Goal: Task Accomplishment & Management: Use online tool/utility

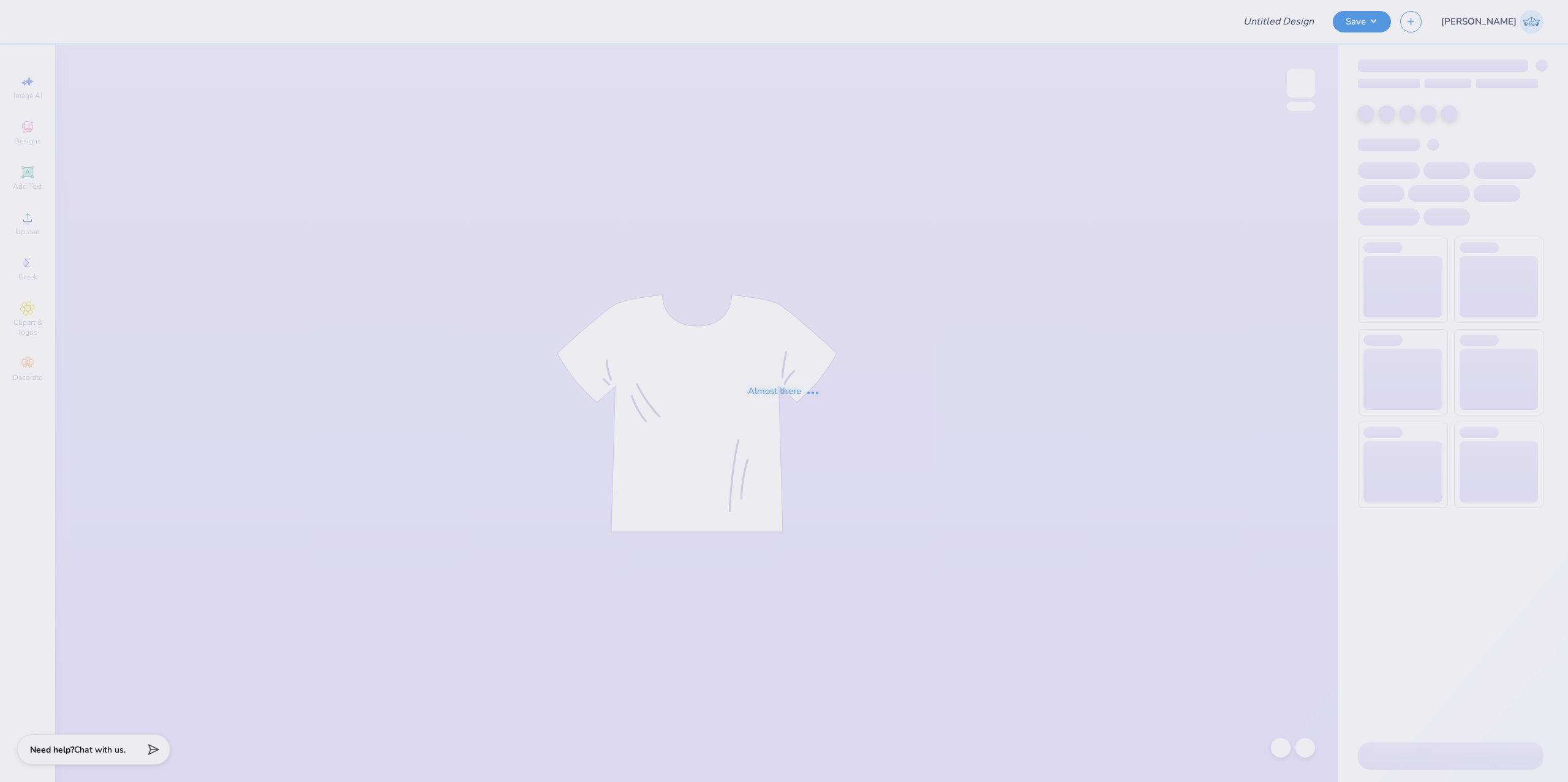
type input "Hoodie for Cosmetic Chemist Society!"
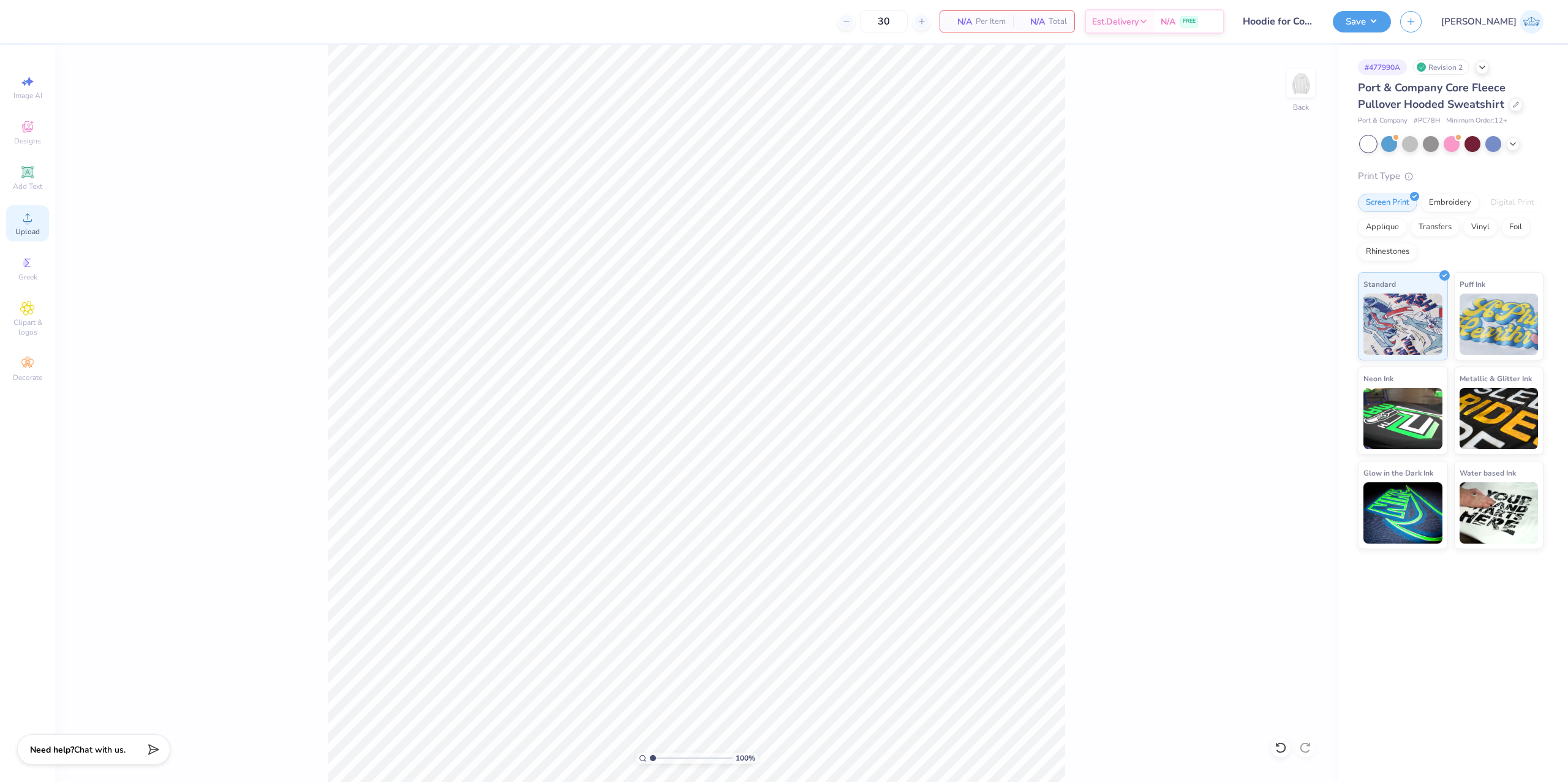
click at [33, 216] on icon at bounding box center [27, 217] width 14 height 14
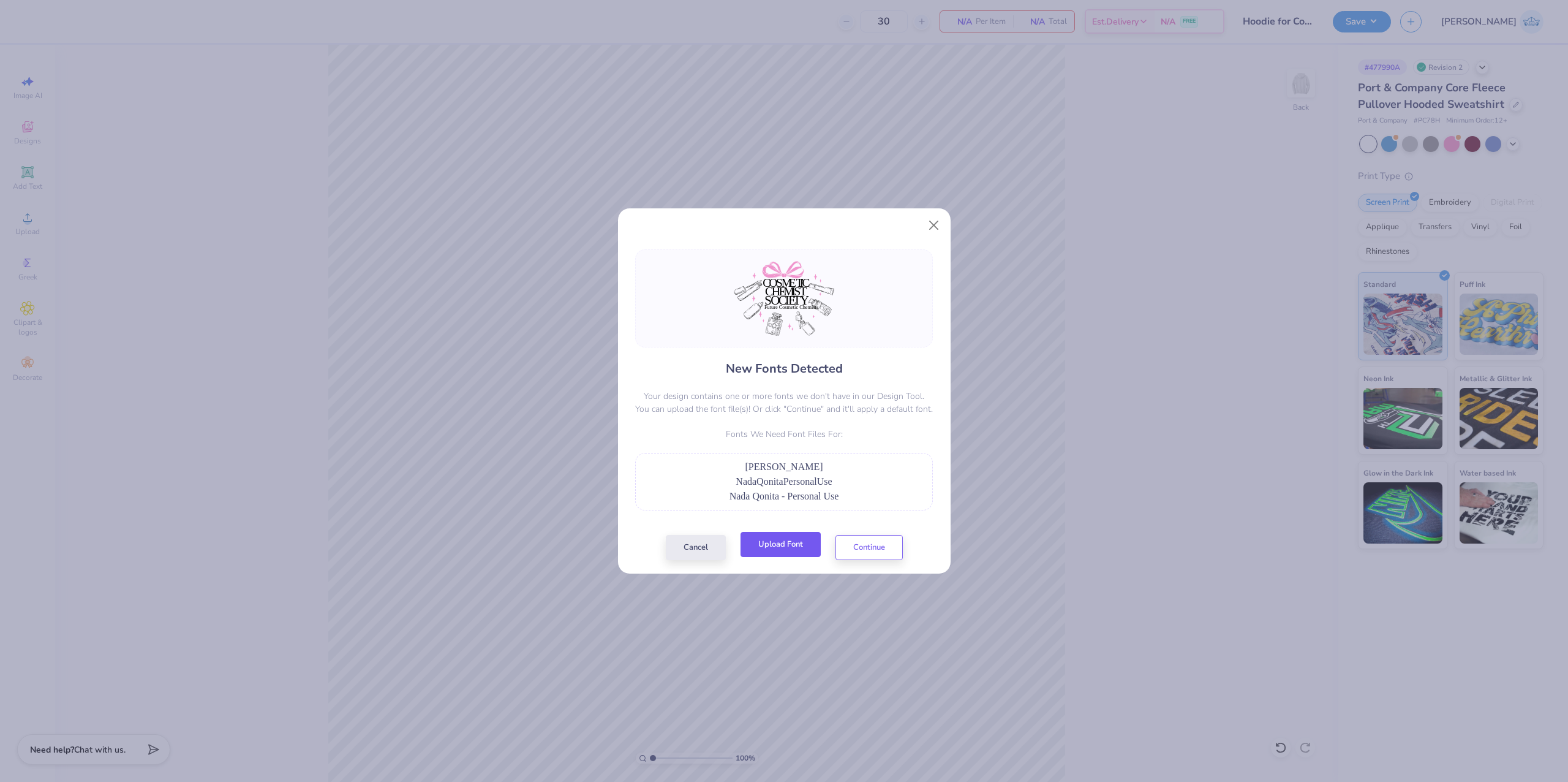
click at [781, 538] on button "Upload Font" at bounding box center [780, 545] width 80 height 25
click at [774, 548] on button "Upload Font" at bounding box center [780, 545] width 80 height 25
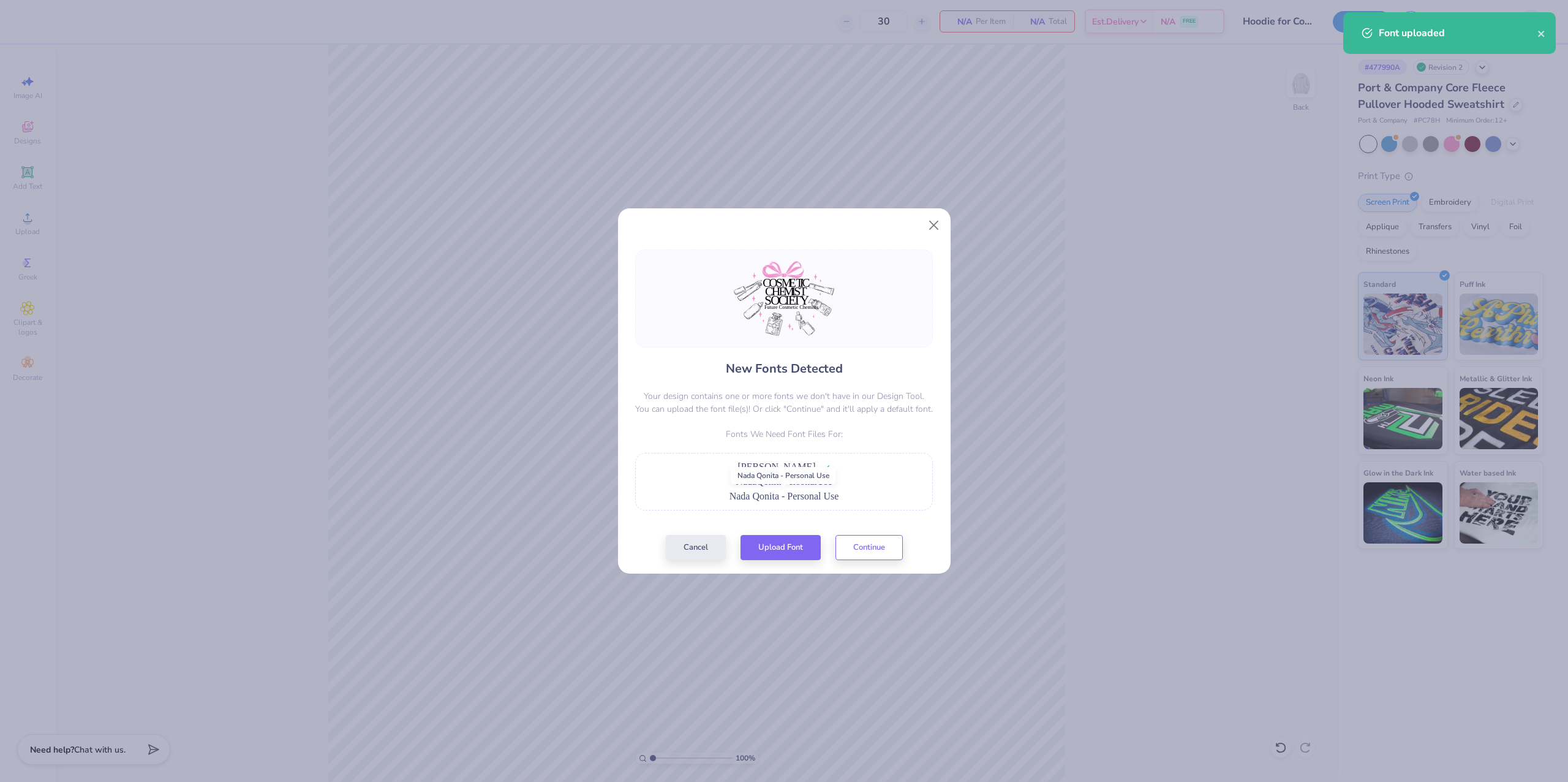
click at [778, 501] on span "Nada Qonita - Personal Use" at bounding box center [784, 496] width 110 height 11
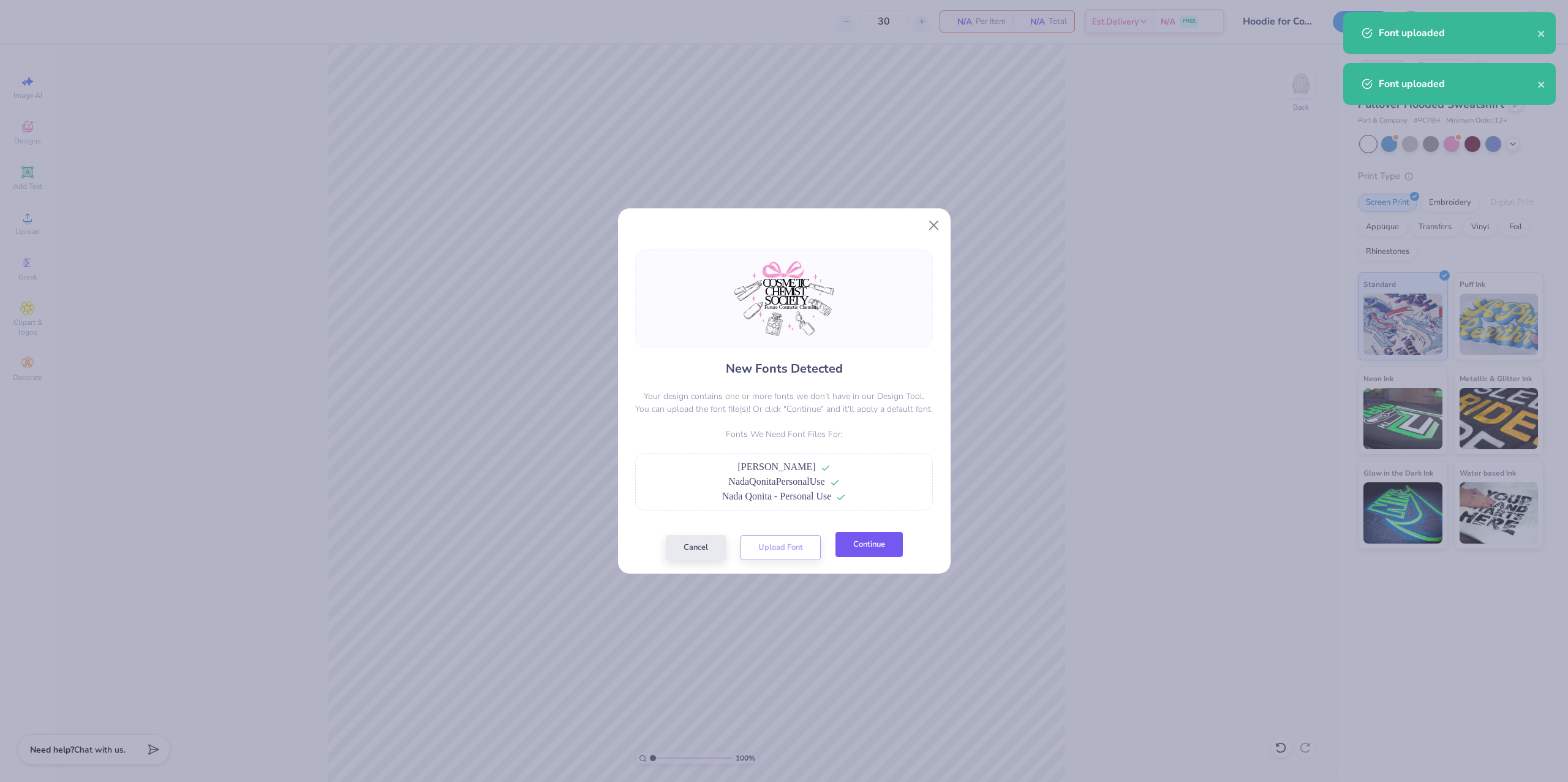
click at [885, 547] on button "Continue" at bounding box center [869, 545] width 67 height 25
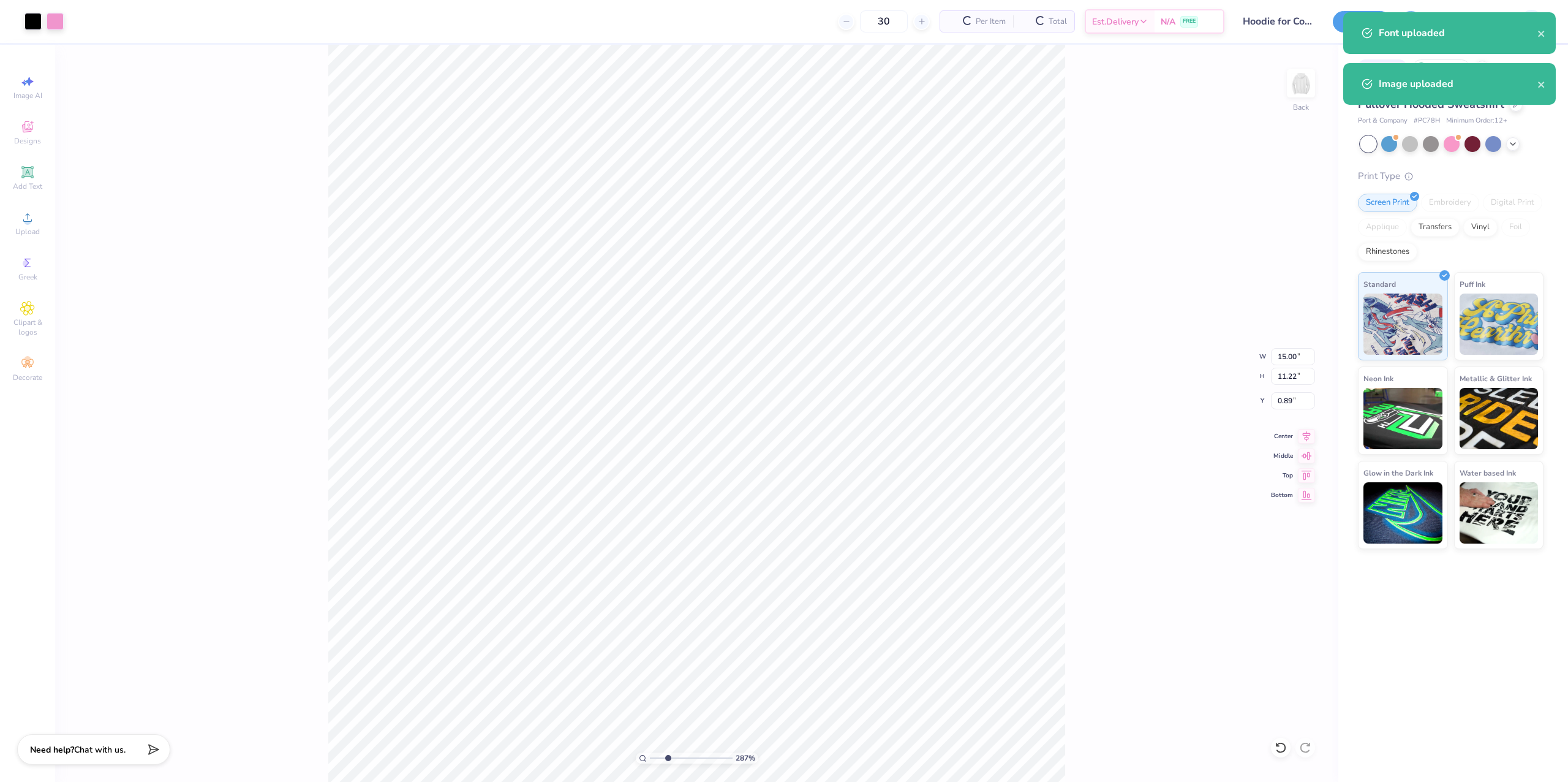
type input "2.87"
click at [668, 758] on input "range" at bounding box center [691, 757] width 83 height 11
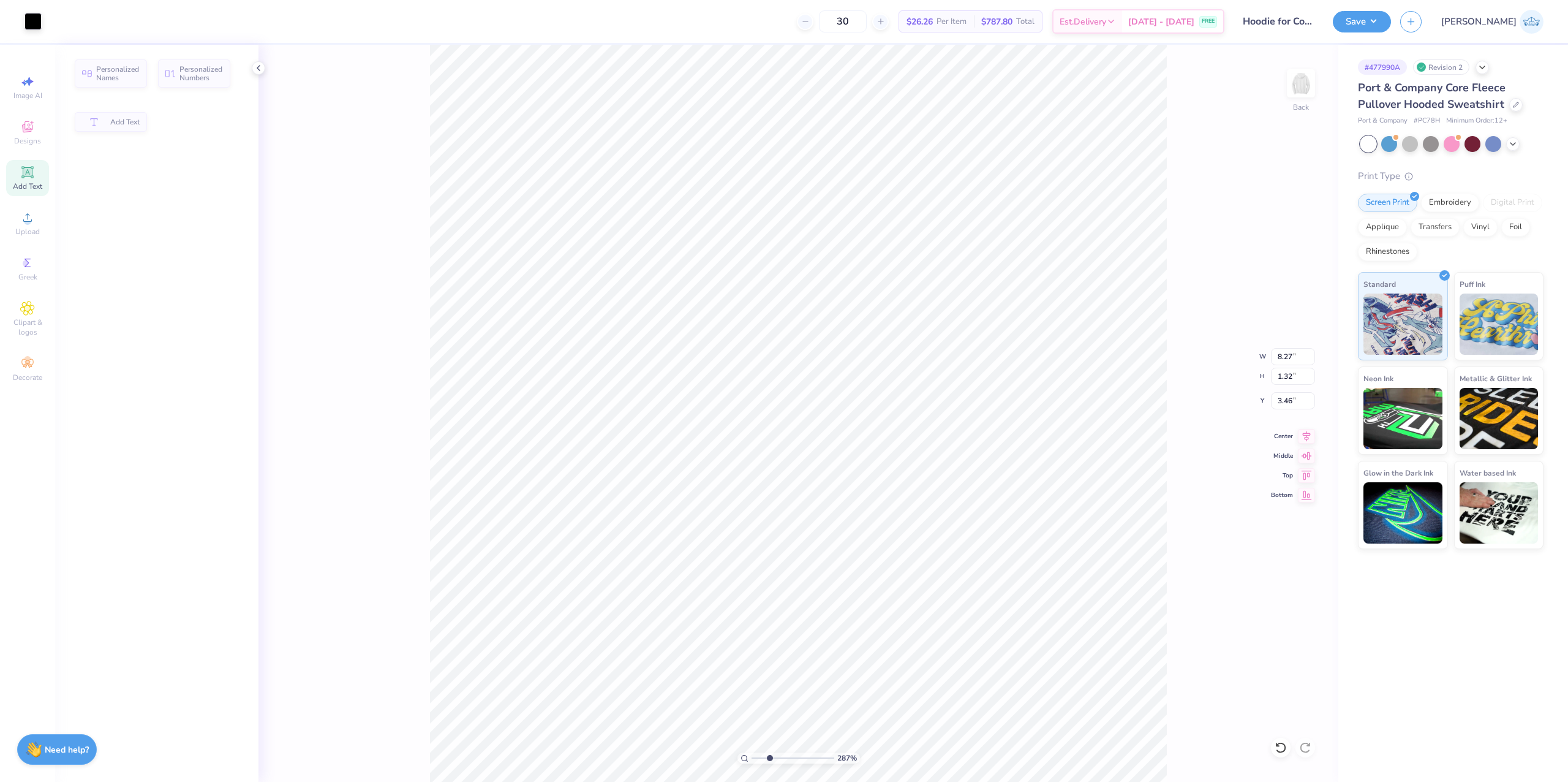
type input "8.27"
type input "1.32"
type input "3.46"
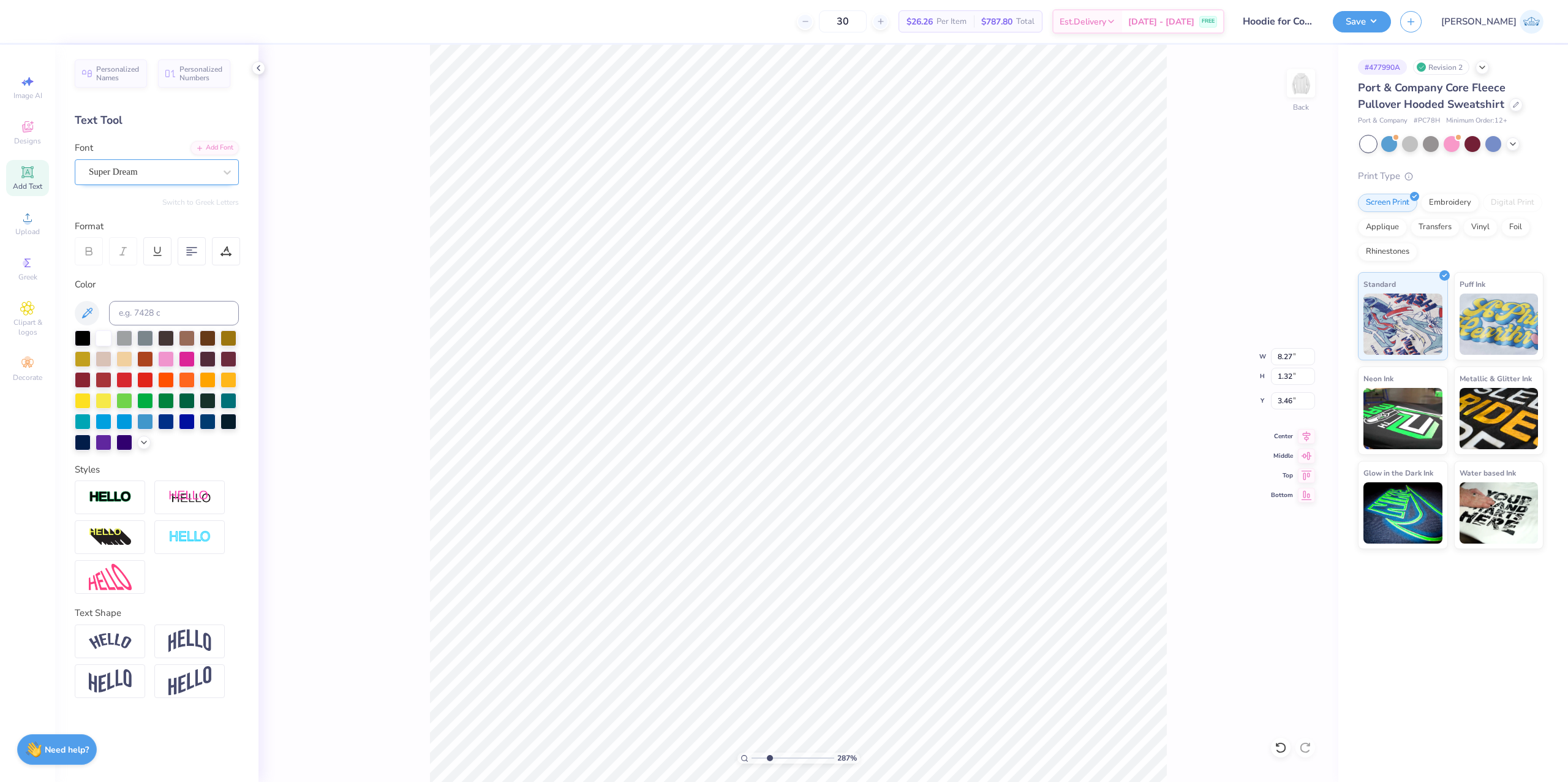
click at [146, 173] on div "Super Dream" at bounding box center [151, 172] width 128 height 19
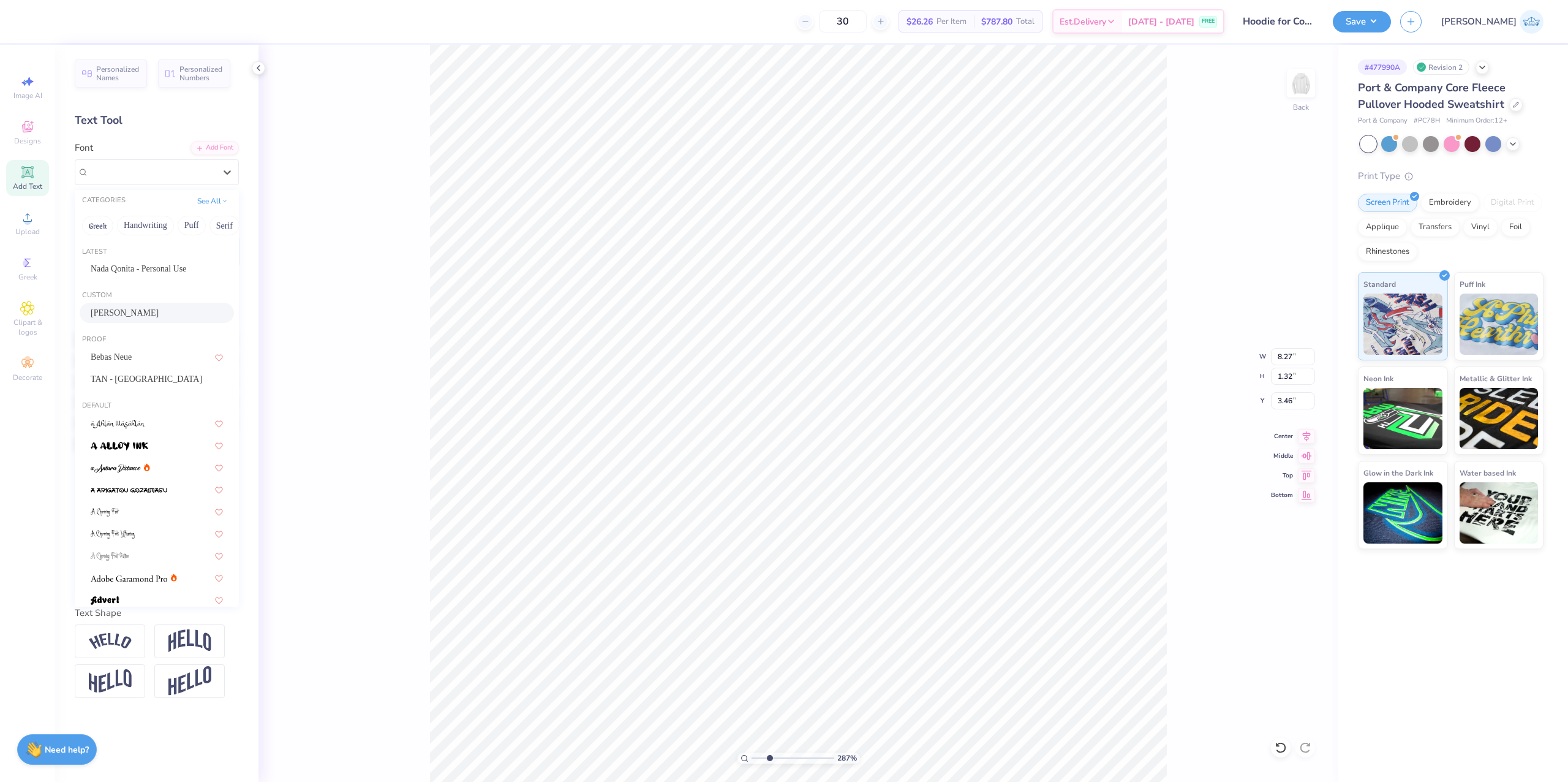
click at [131, 308] on div "[PERSON_NAME]" at bounding box center [156, 312] width 132 height 13
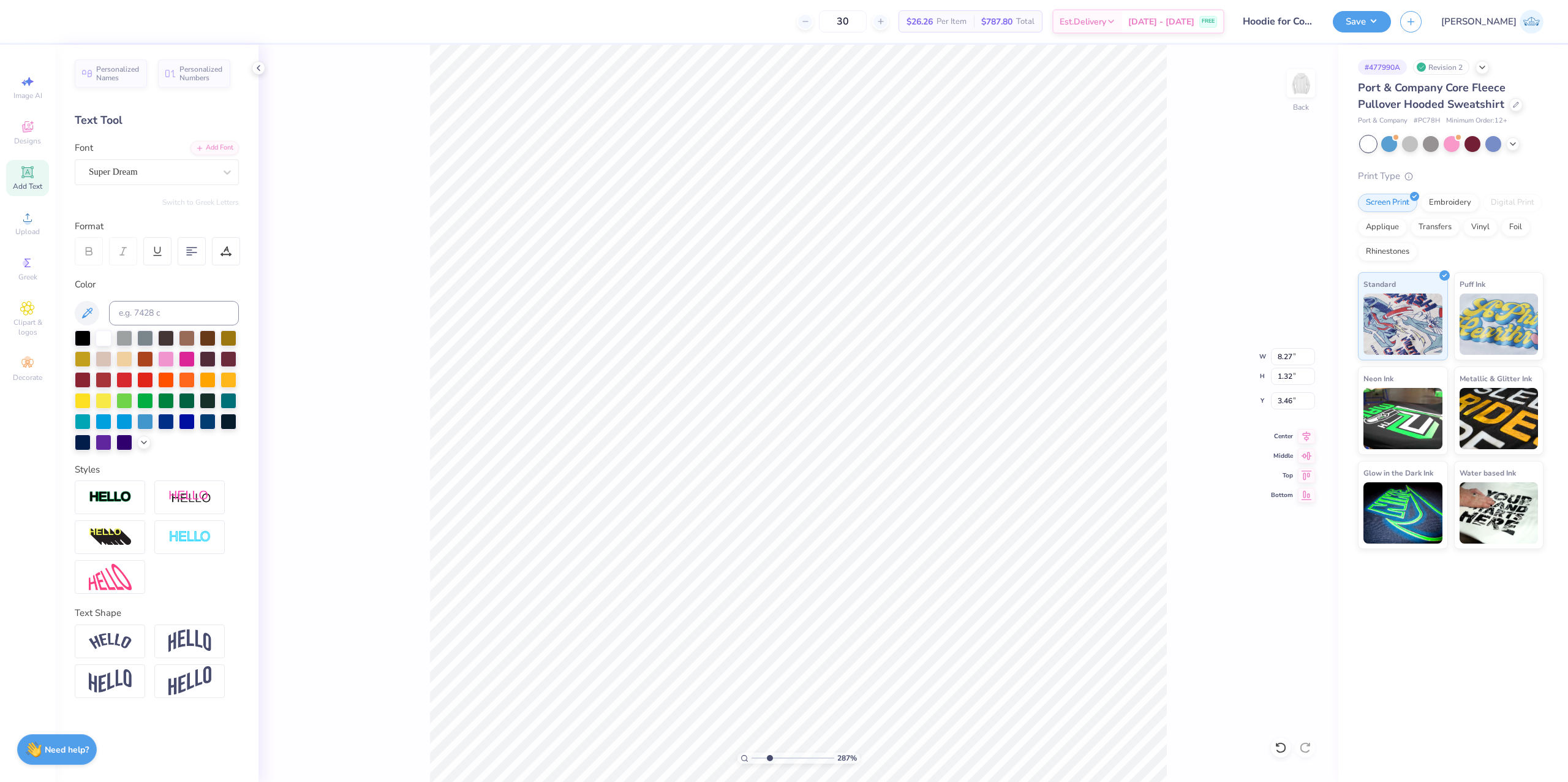
type input "7.59"
type input "1.34"
type input "4.72"
click at [122, 174] on div "Super Dream" at bounding box center [151, 172] width 128 height 19
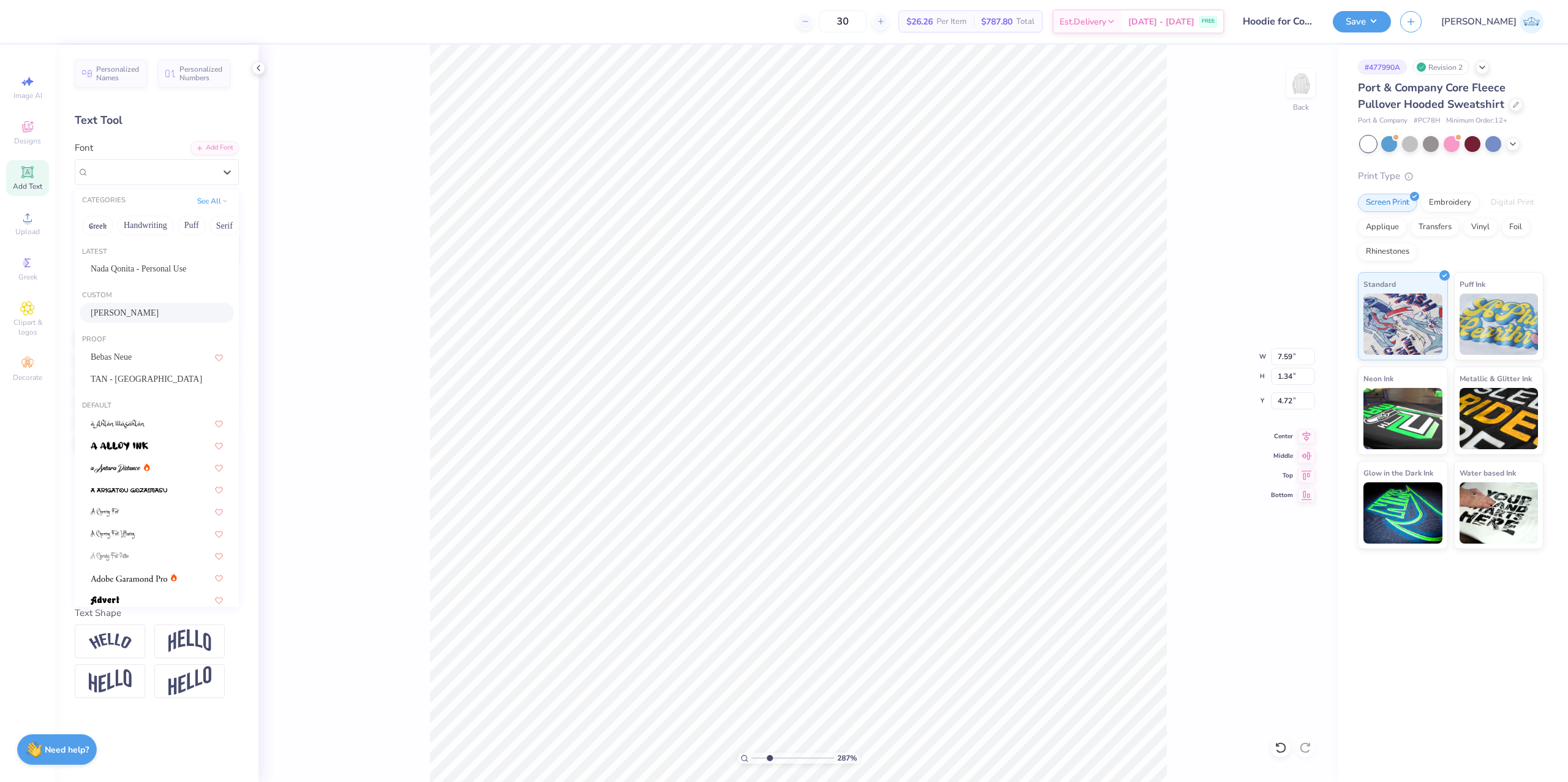
click at [155, 316] on div "[PERSON_NAME]" at bounding box center [156, 312] width 132 height 13
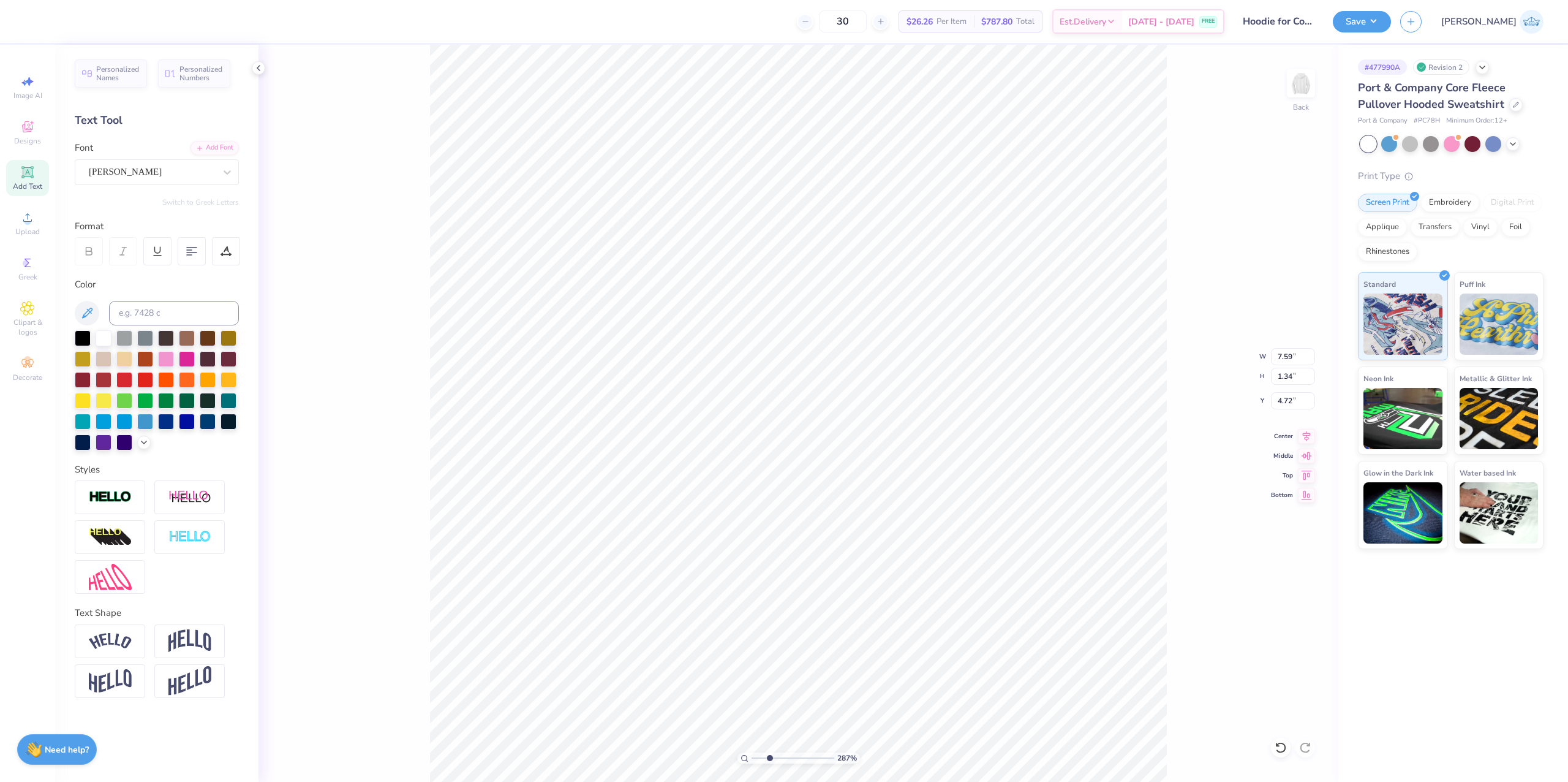
type input "6.07"
type input "1.03"
type input "5.00"
type input "7.61"
type input "1.42"
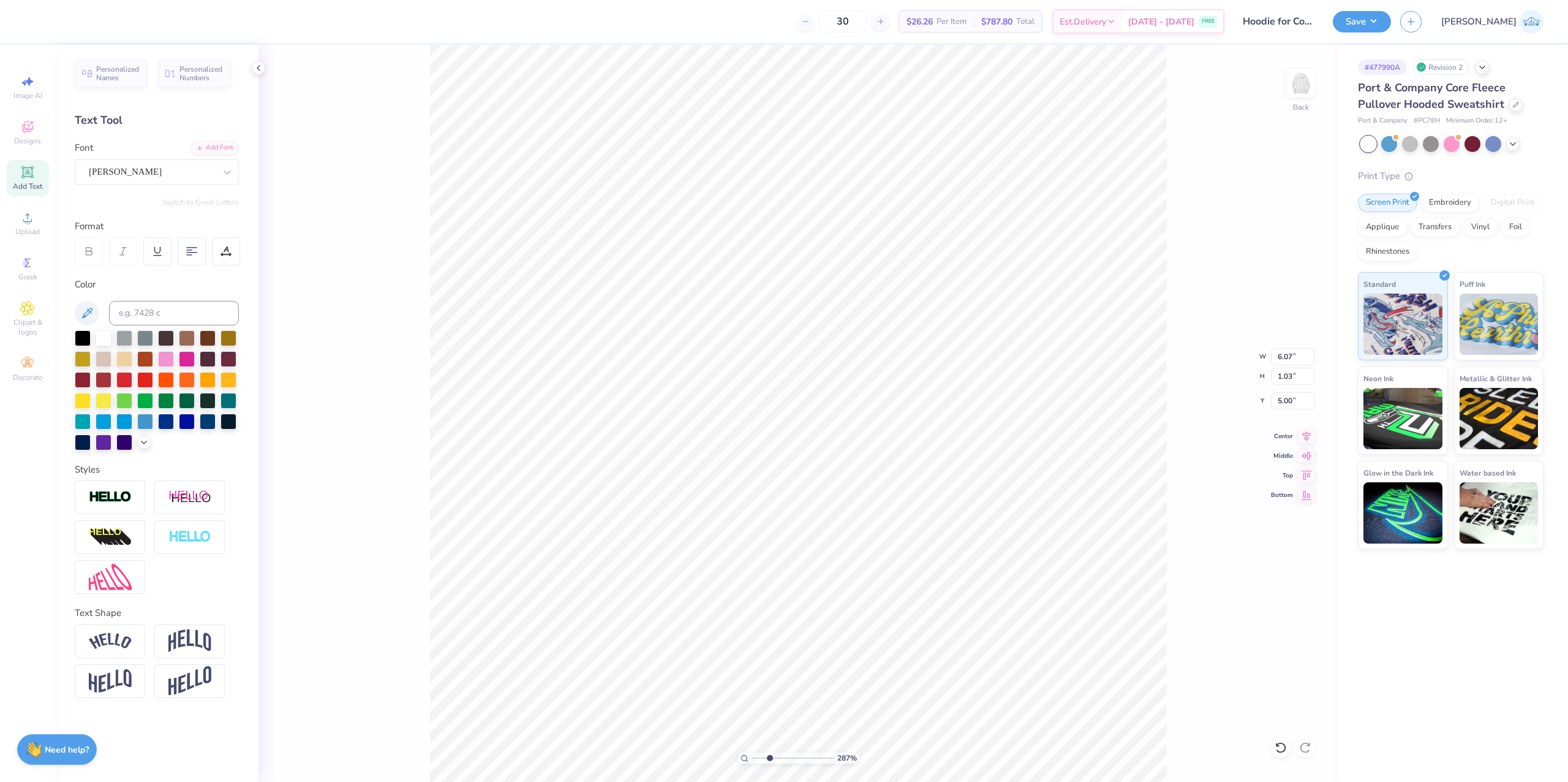
type input "6.02"
click at [135, 167] on div "Super Dream" at bounding box center [151, 172] width 128 height 19
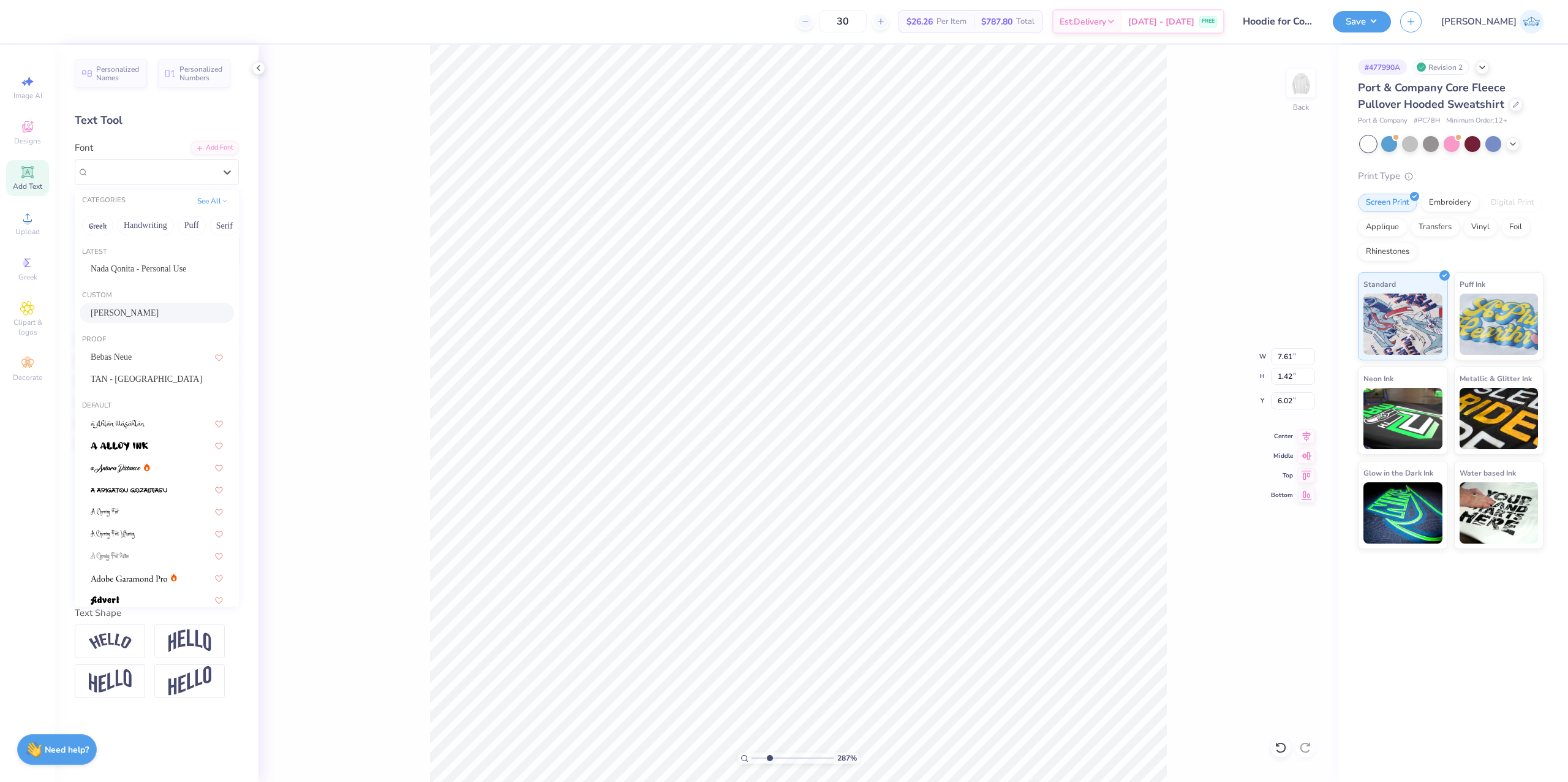
click at [113, 311] on div "[PERSON_NAME]" at bounding box center [156, 312] width 132 height 13
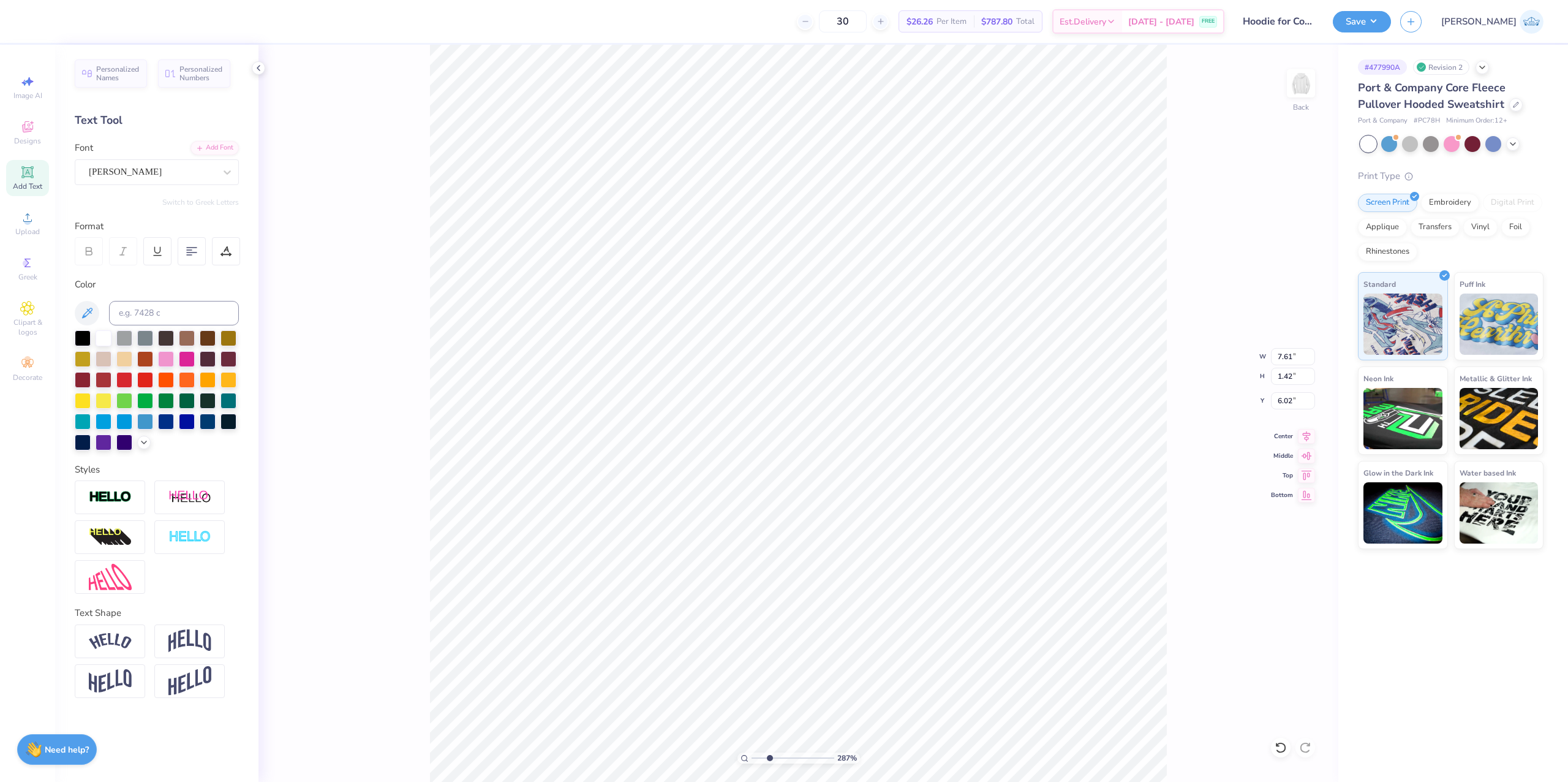
type input "6.23"
type input "1.08"
type input "6.33"
type input "9.39"
type input "0.56"
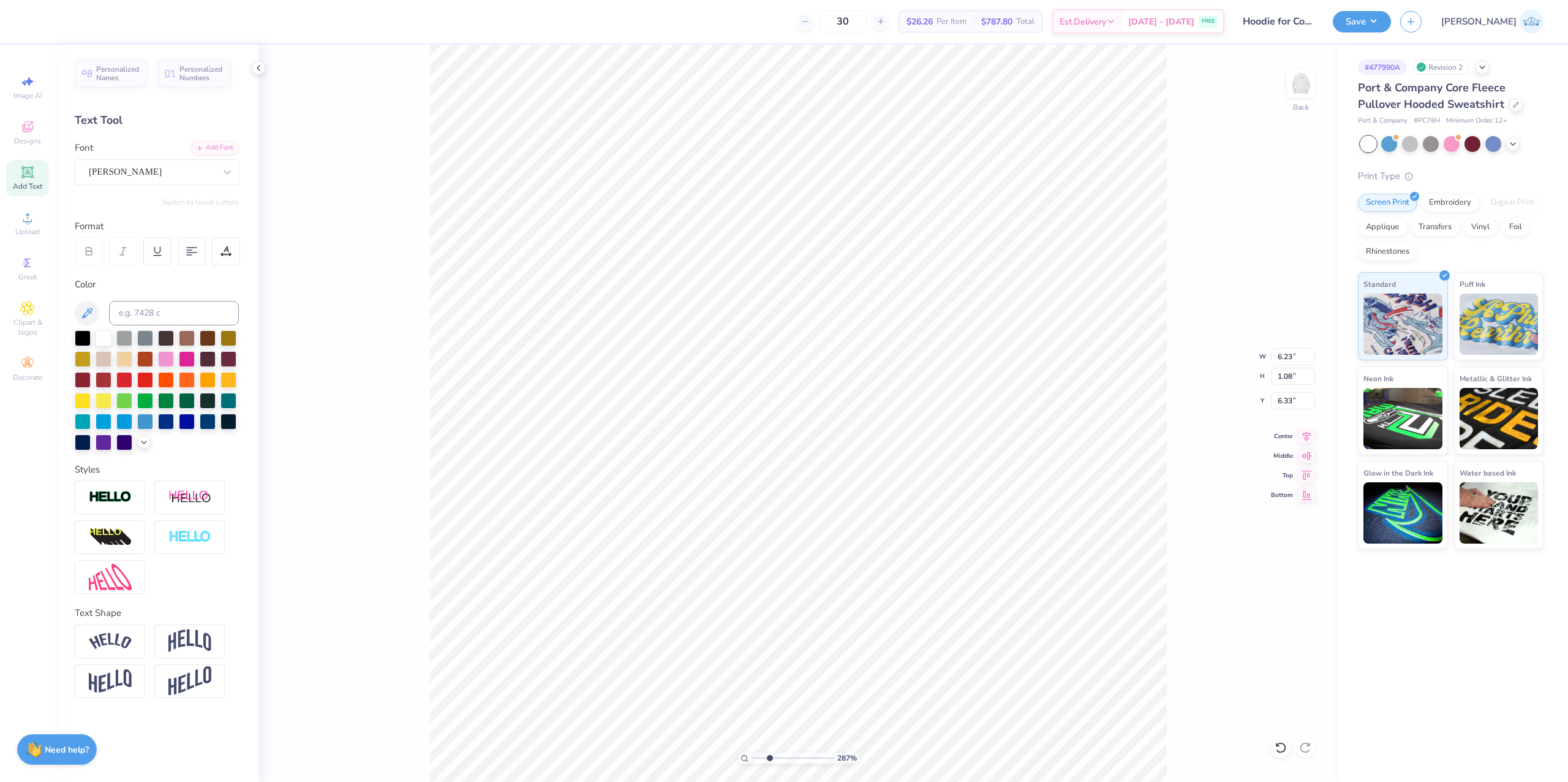
type input "7.50"
click at [144, 167] on div "Super Dream" at bounding box center [151, 172] width 128 height 19
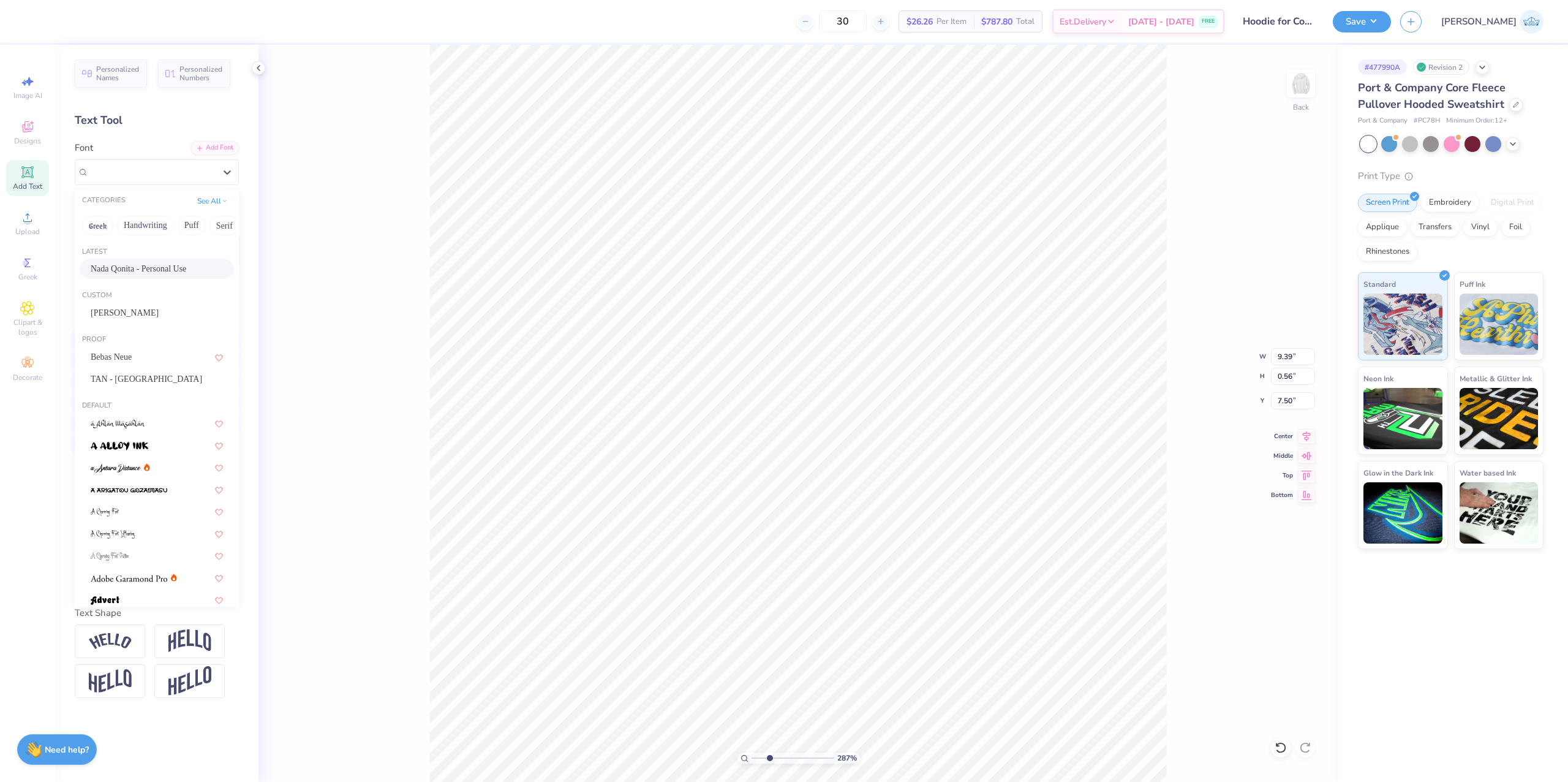
click at [145, 267] on span "Nada Qonita - Personal Use" at bounding box center [138, 268] width 95 height 13
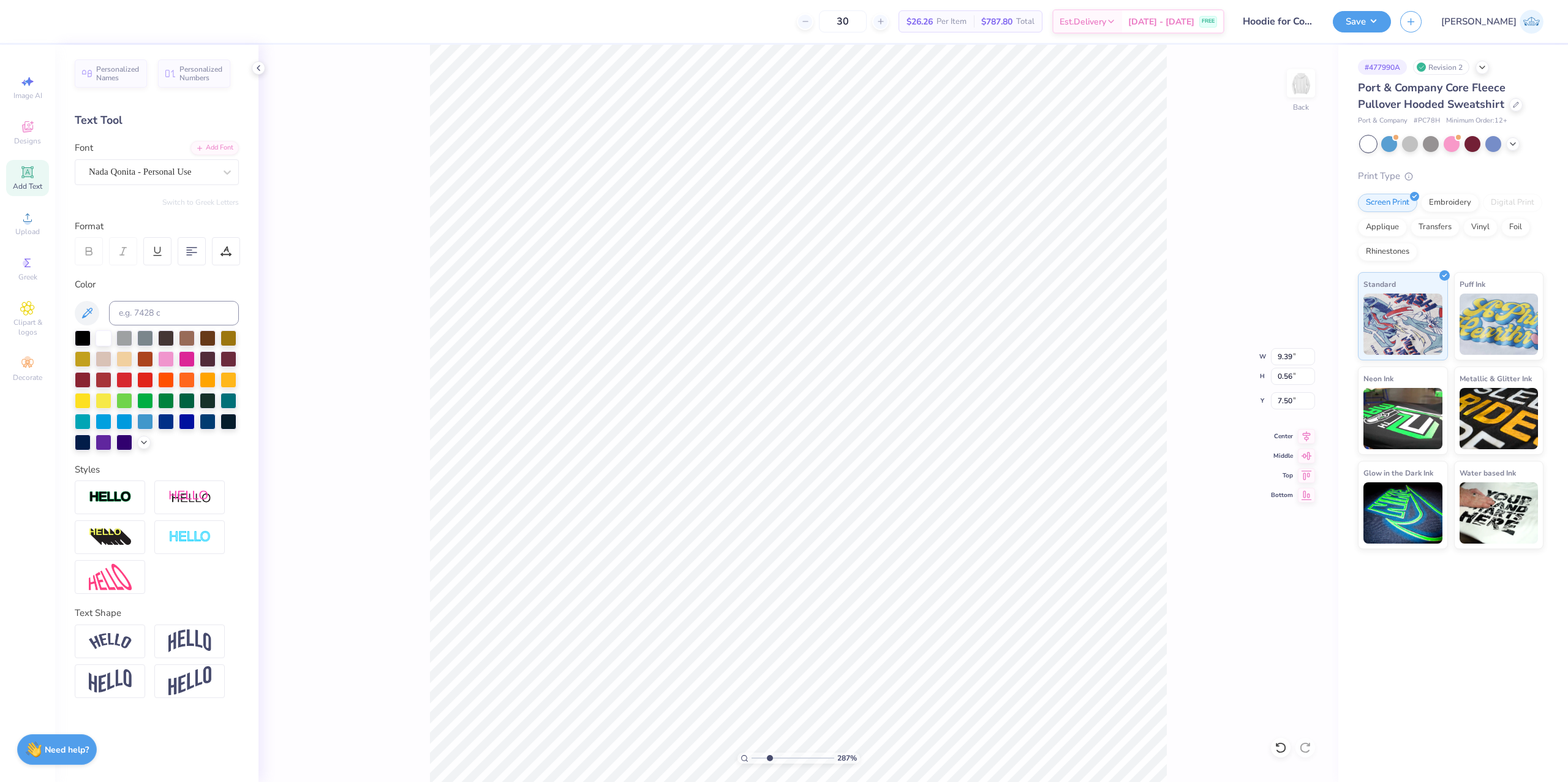
type input "6.14"
type input "0.58"
type input "7.54"
click at [1296, 430] on div "Center" at bounding box center [1292, 434] width 44 height 14
type input "6.23"
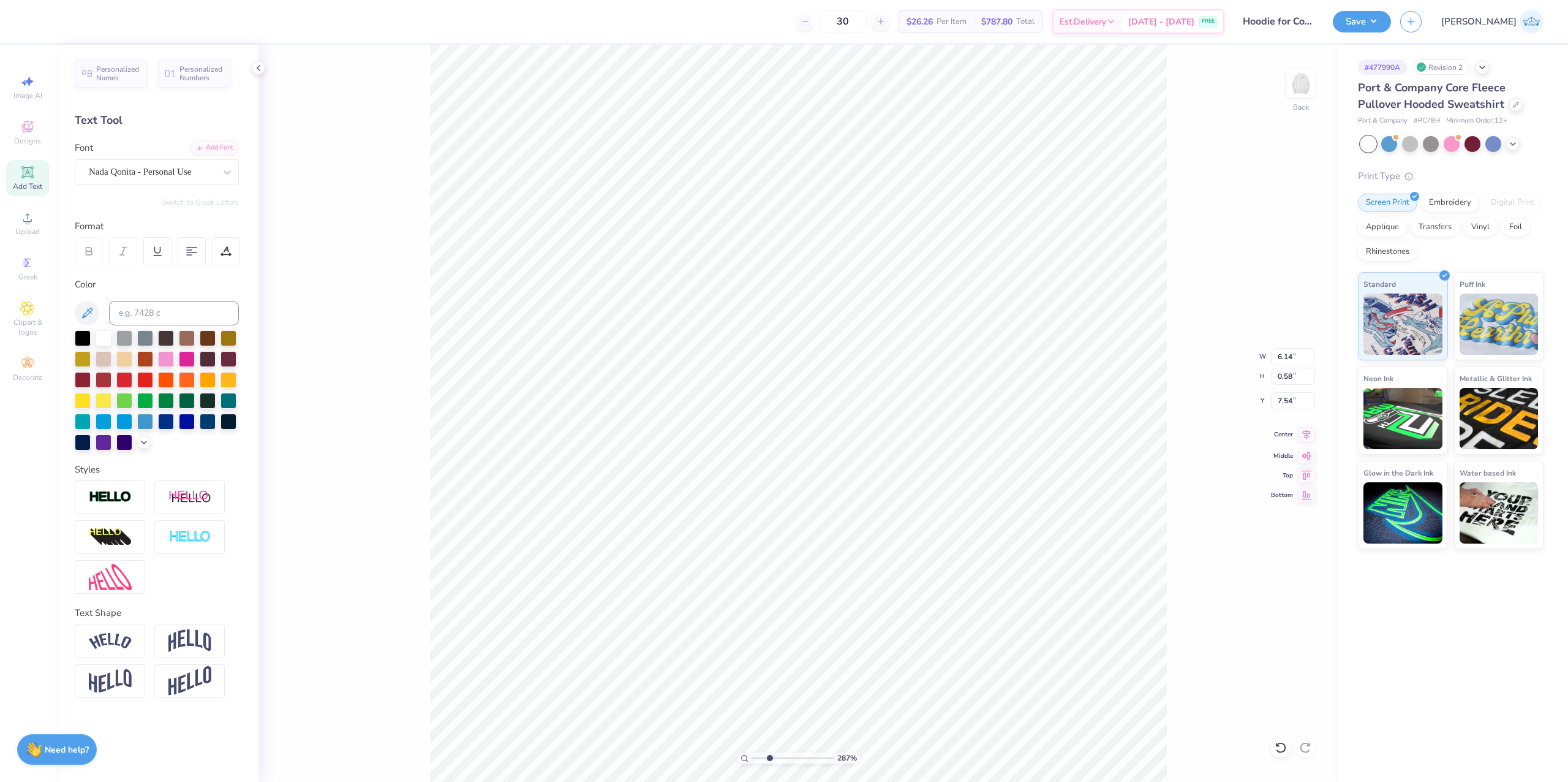
type input "1.08"
type input "6.33"
click at [1306, 434] on icon at bounding box center [1306, 434] width 17 height 14
type input "6.07"
type input "1.03"
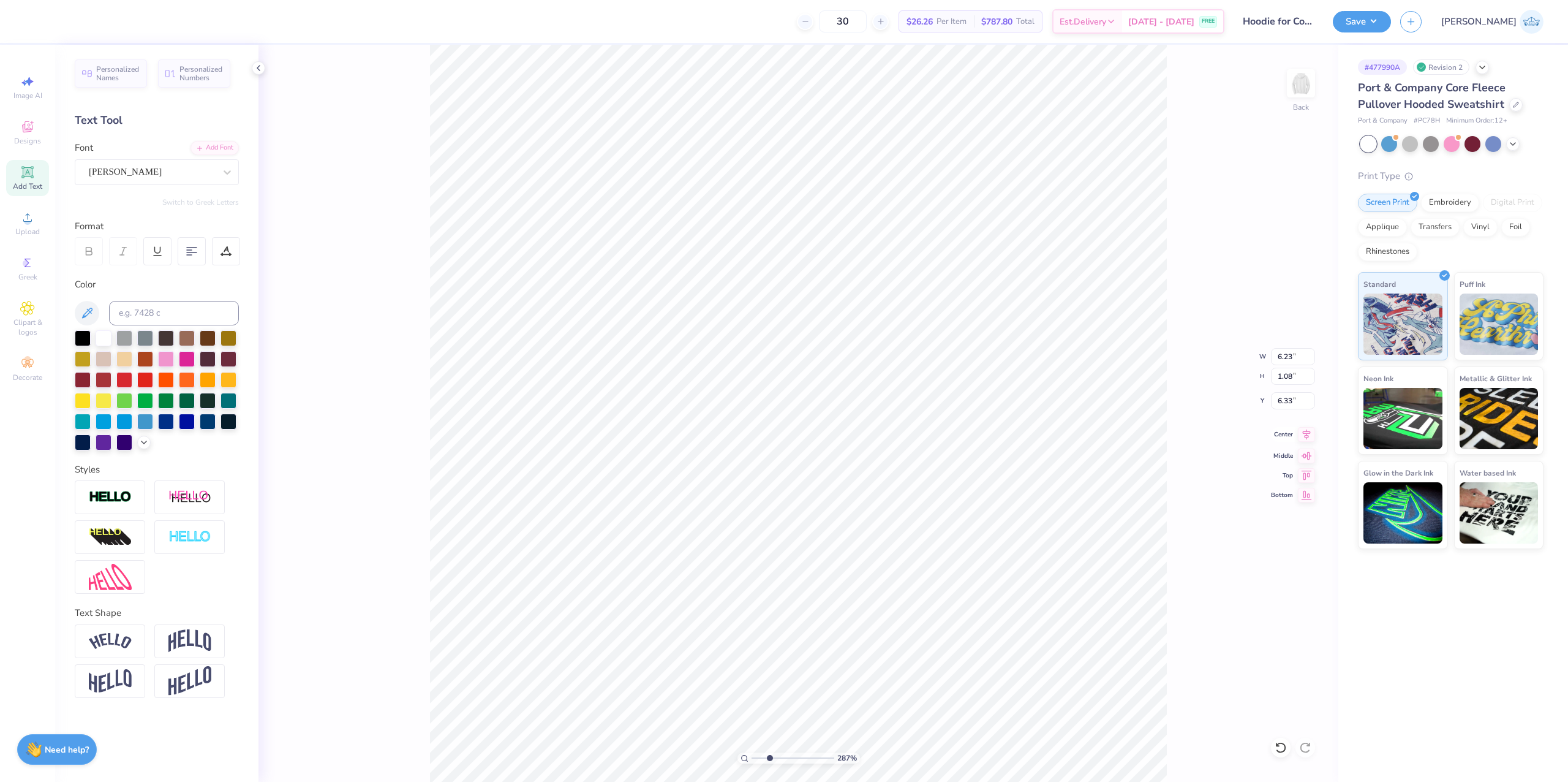
type input "5.00"
click at [1302, 435] on icon at bounding box center [1306, 434] width 17 height 14
type input "6.77"
type input "1.00"
type input "3.75"
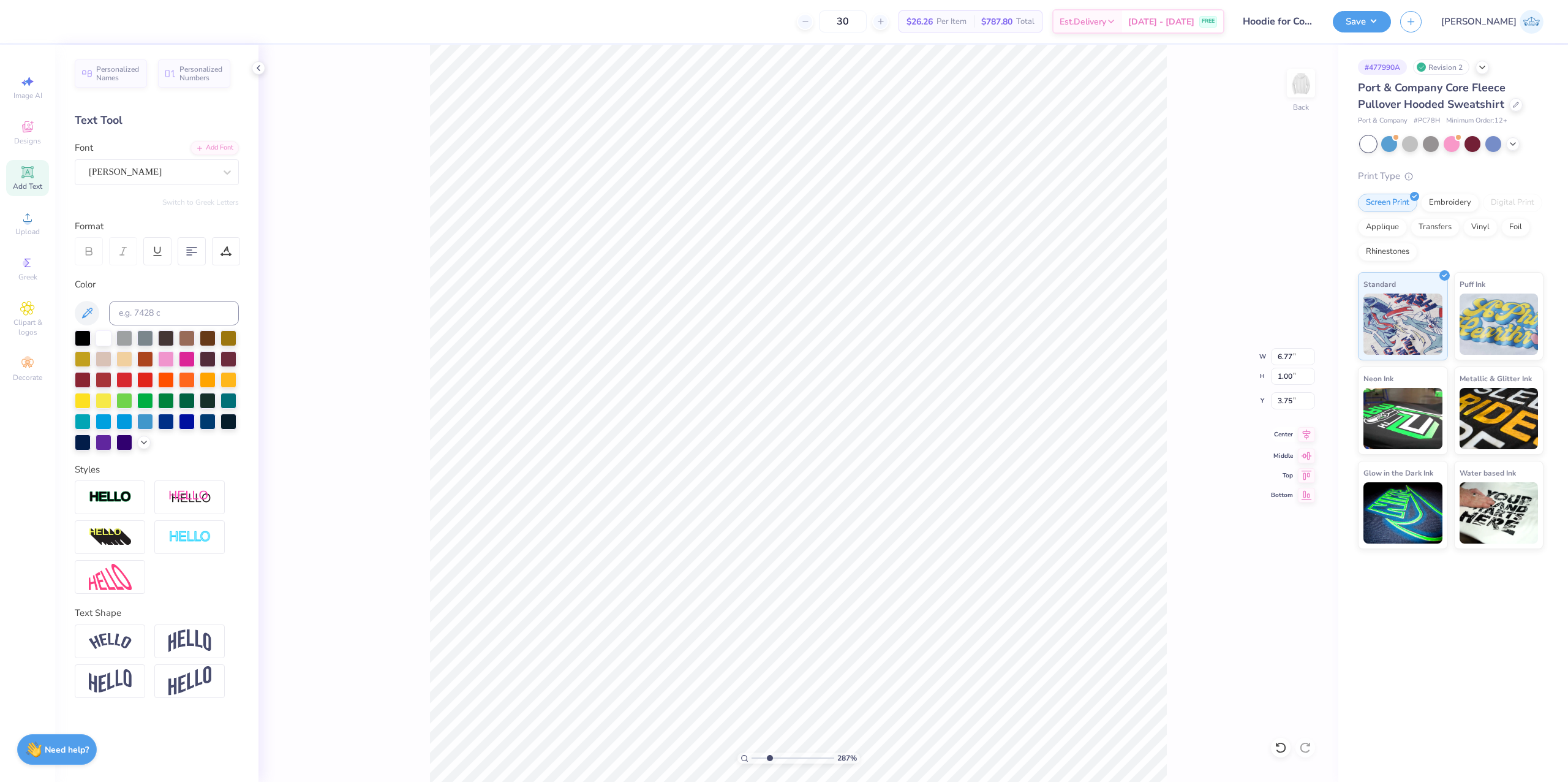
click at [1296, 440] on div "Center" at bounding box center [1292, 434] width 44 height 14
type input "6.14"
type input "0.58"
type input "7.54"
type input "6.23"
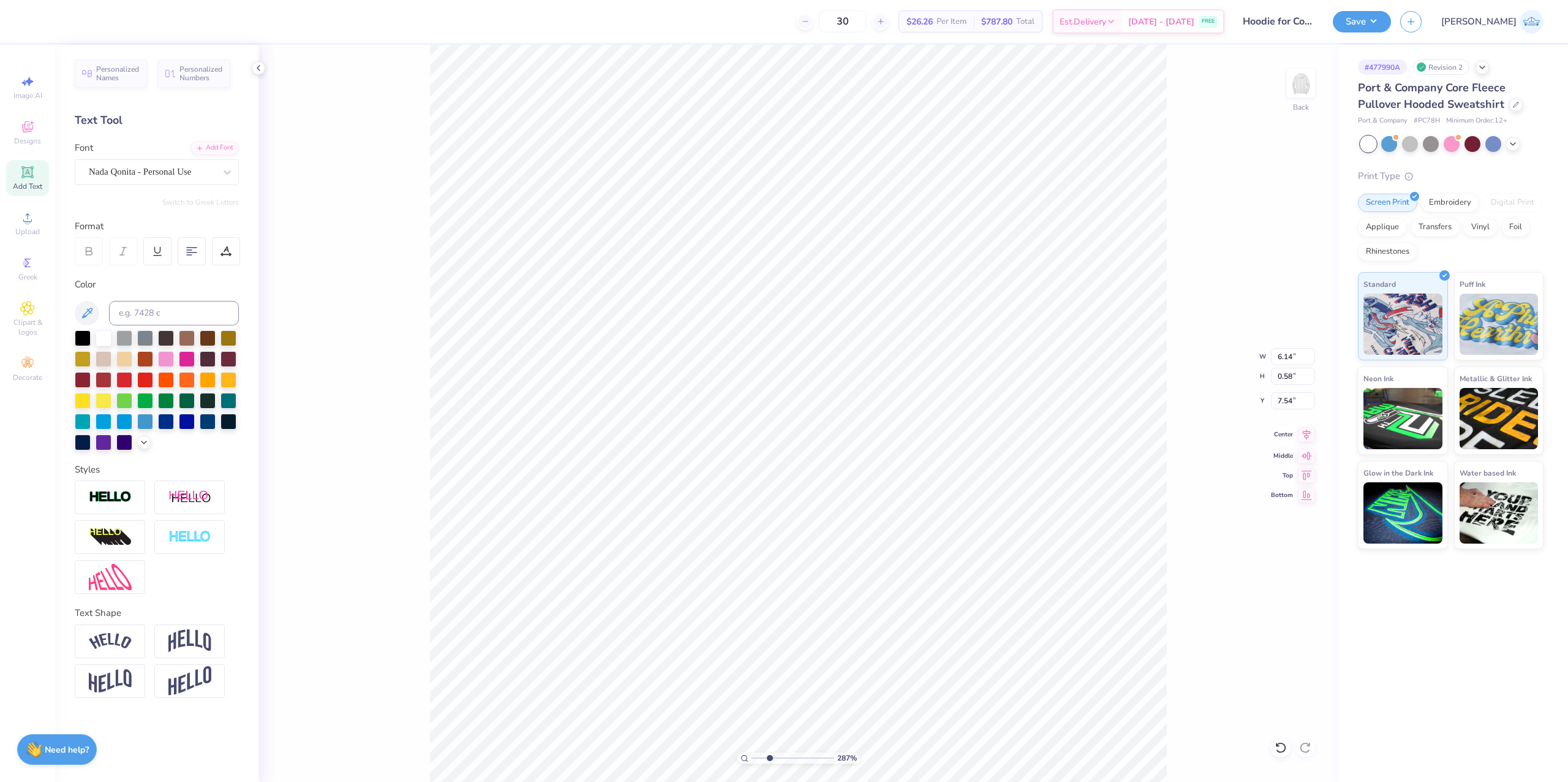
type input "1.79"
type input "6.33"
click at [890, 403] on li "Group" at bounding box center [883, 397] width 96 height 24
type input "6.77"
type input "4.38"
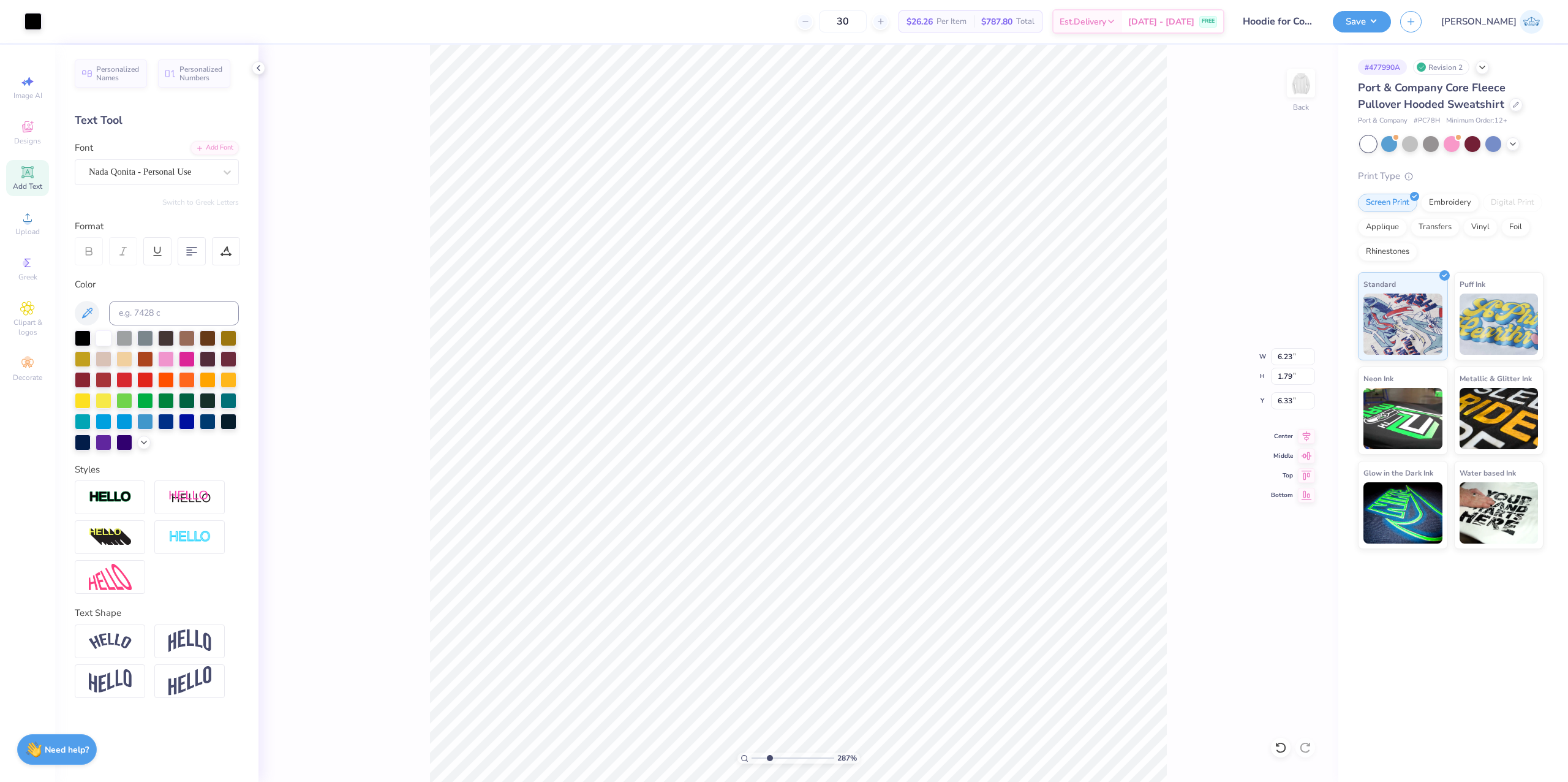
type input "3.75"
click at [826, 295] on li "Cut" at bounding box center [851, 290] width 96 height 24
drag, startPoint x: 763, startPoint y: 763, endPoint x: 691, endPoint y: 750, distance: 73.2
type input "1"
click at [752, 752] on input "range" at bounding box center [793, 757] width 83 height 11
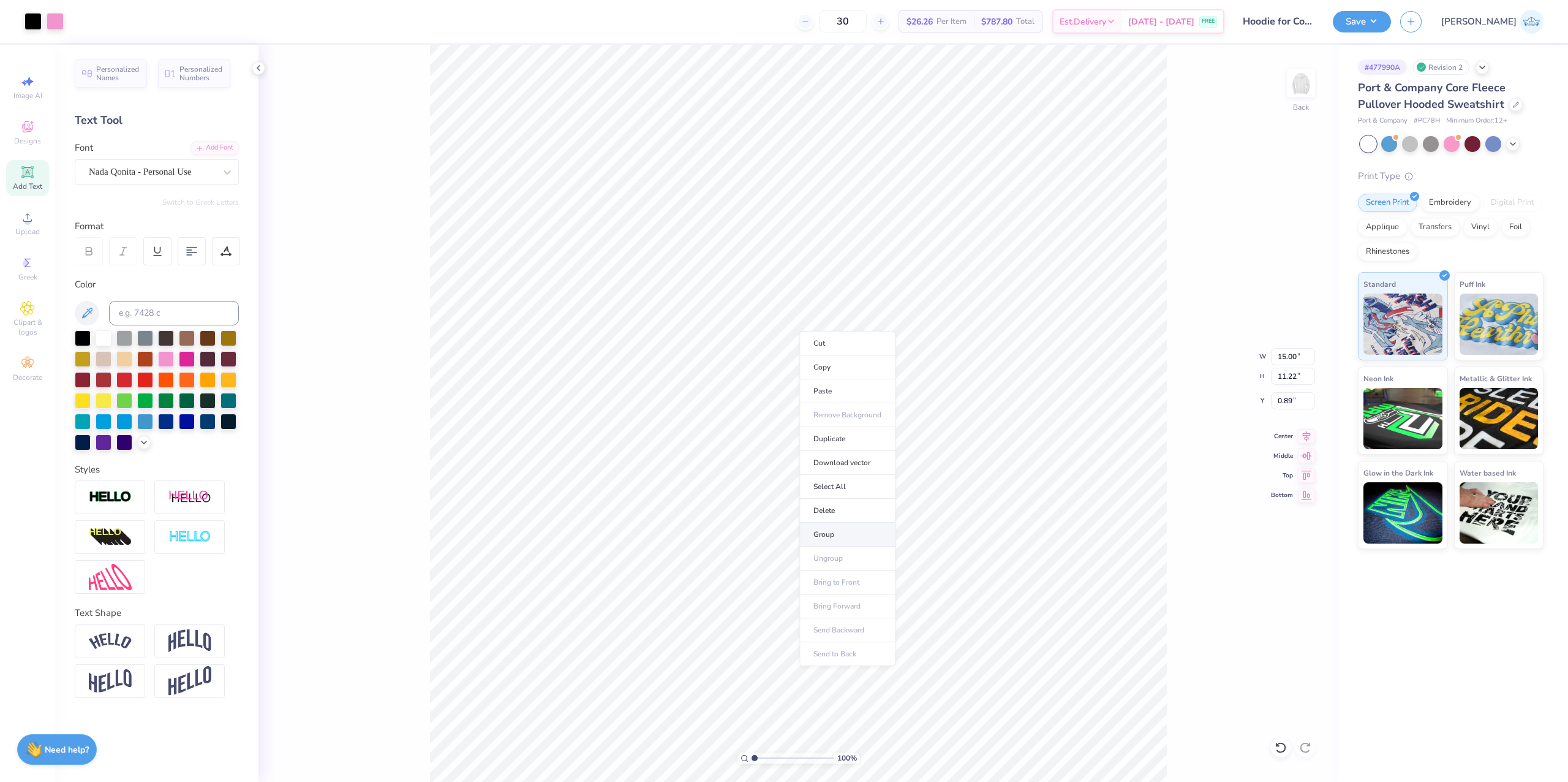
click at [840, 535] on li "Group" at bounding box center [847, 534] width 96 height 24
click at [822, 429] on li "Paste" at bounding box center [835, 433] width 96 height 24
type input "6.77"
type input "4.38"
type input "3.67"
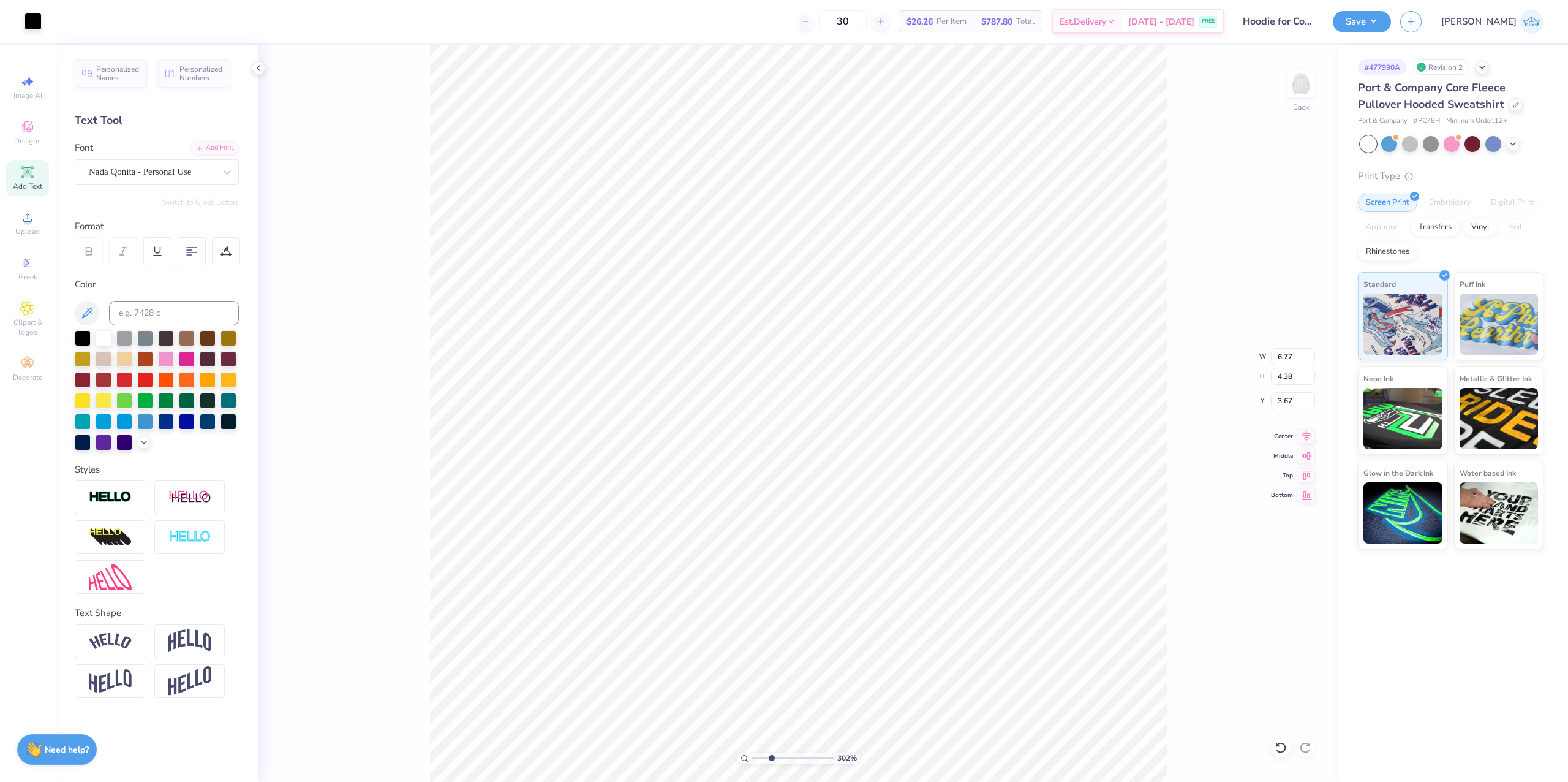
drag, startPoint x: 759, startPoint y: 755, endPoint x: 770, endPoint y: 757, distance: 11.2
type input "3.02"
click at [770, 757] on input "range" at bounding box center [793, 757] width 83 height 11
click at [1299, 434] on icon at bounding box center [1306, 434] width 17 height 14
type input "15.00"
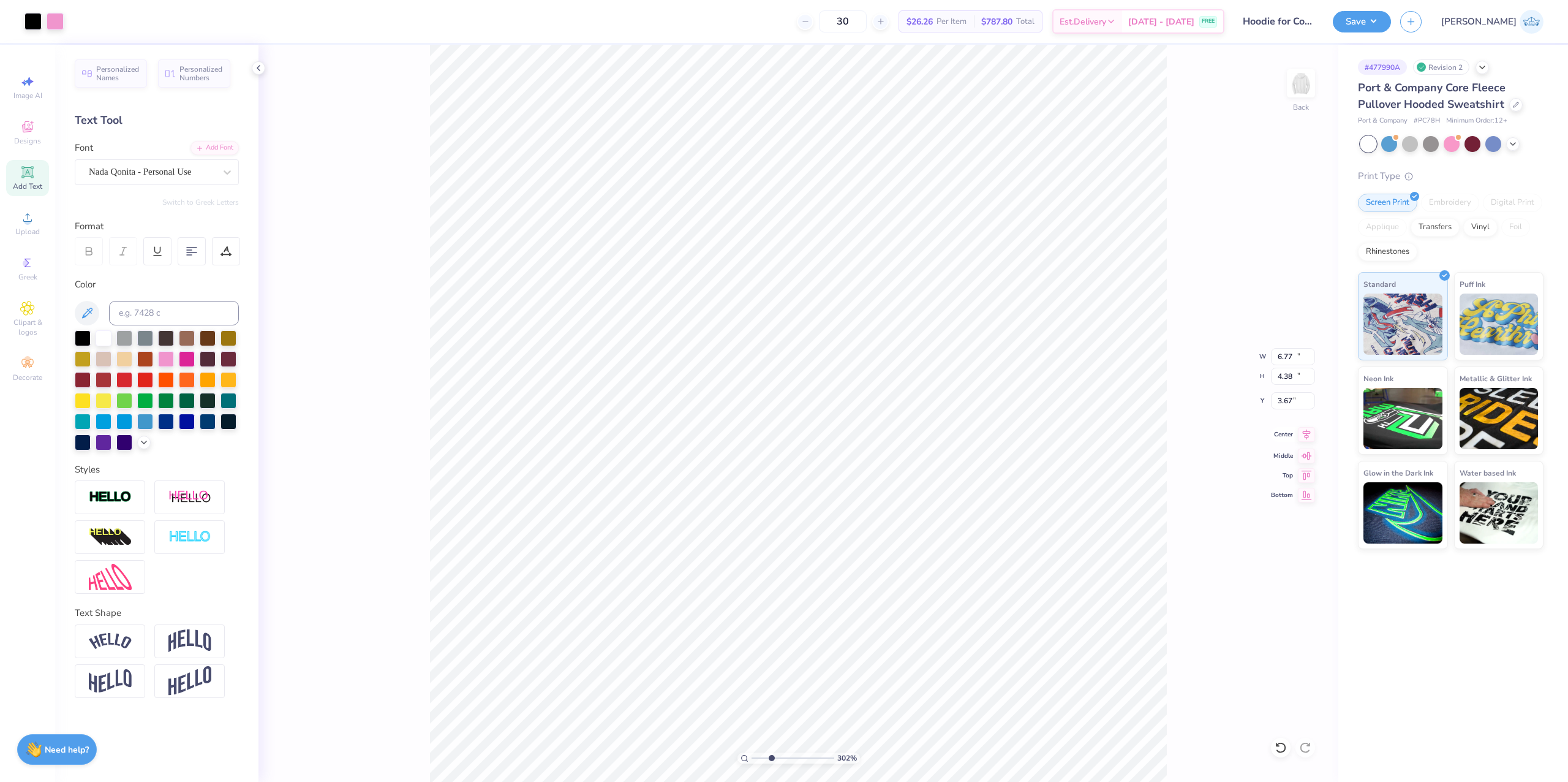
type input "11.22"
type input "0.89"
click at [1290, 439] on span "Center" at bounding box center [1281, 434] width 22 height 9
type input "6.77"
type input "4.38"
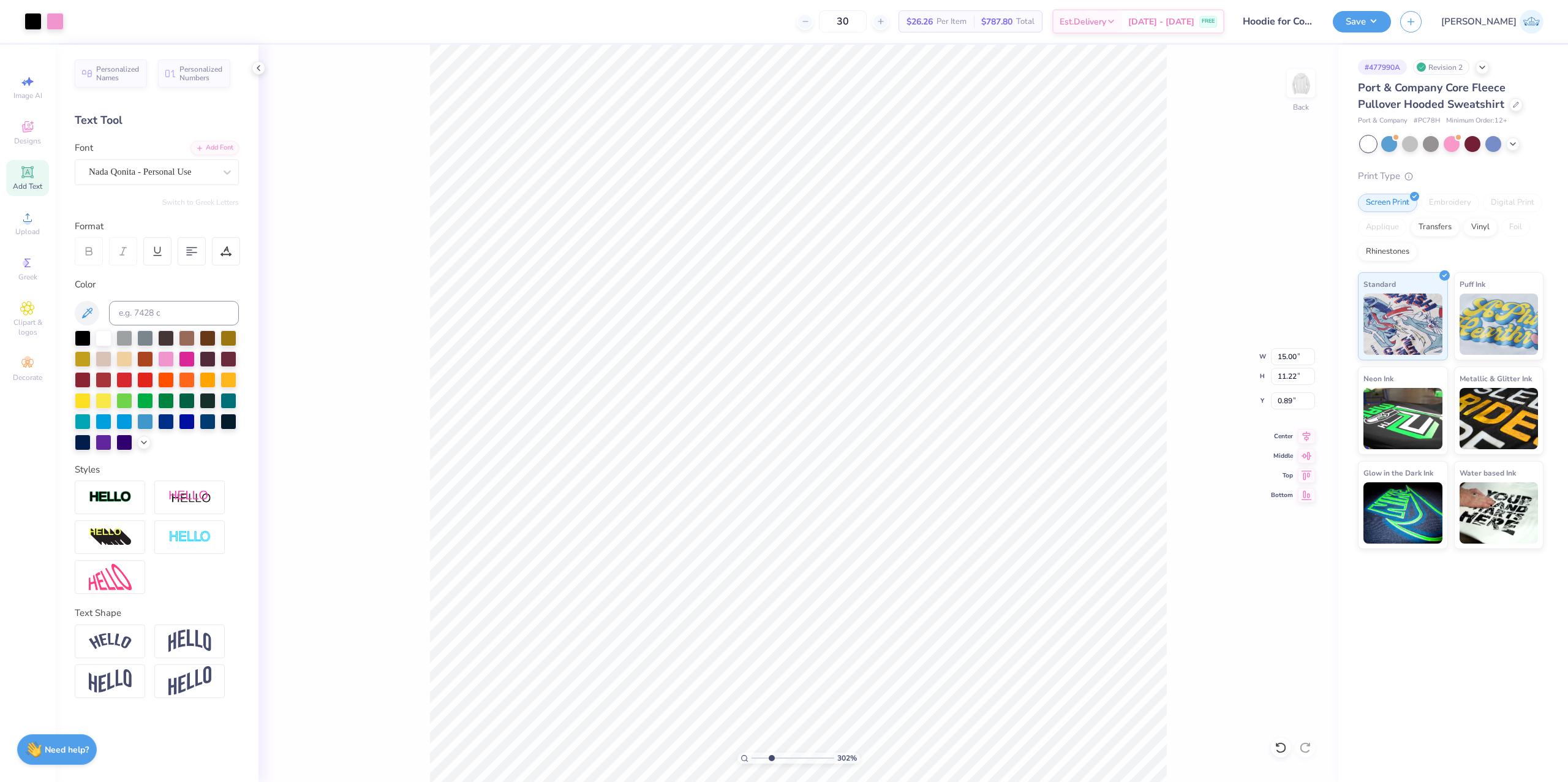
type input "3.90"
type input "1"
click at [752, 752] on input "range" at bounding box center [793, 757] width 83 height 11
type input "3.81"
click at [1279, 353] on input "15.00" at bounding box center [1292, 357] width 44 height 17
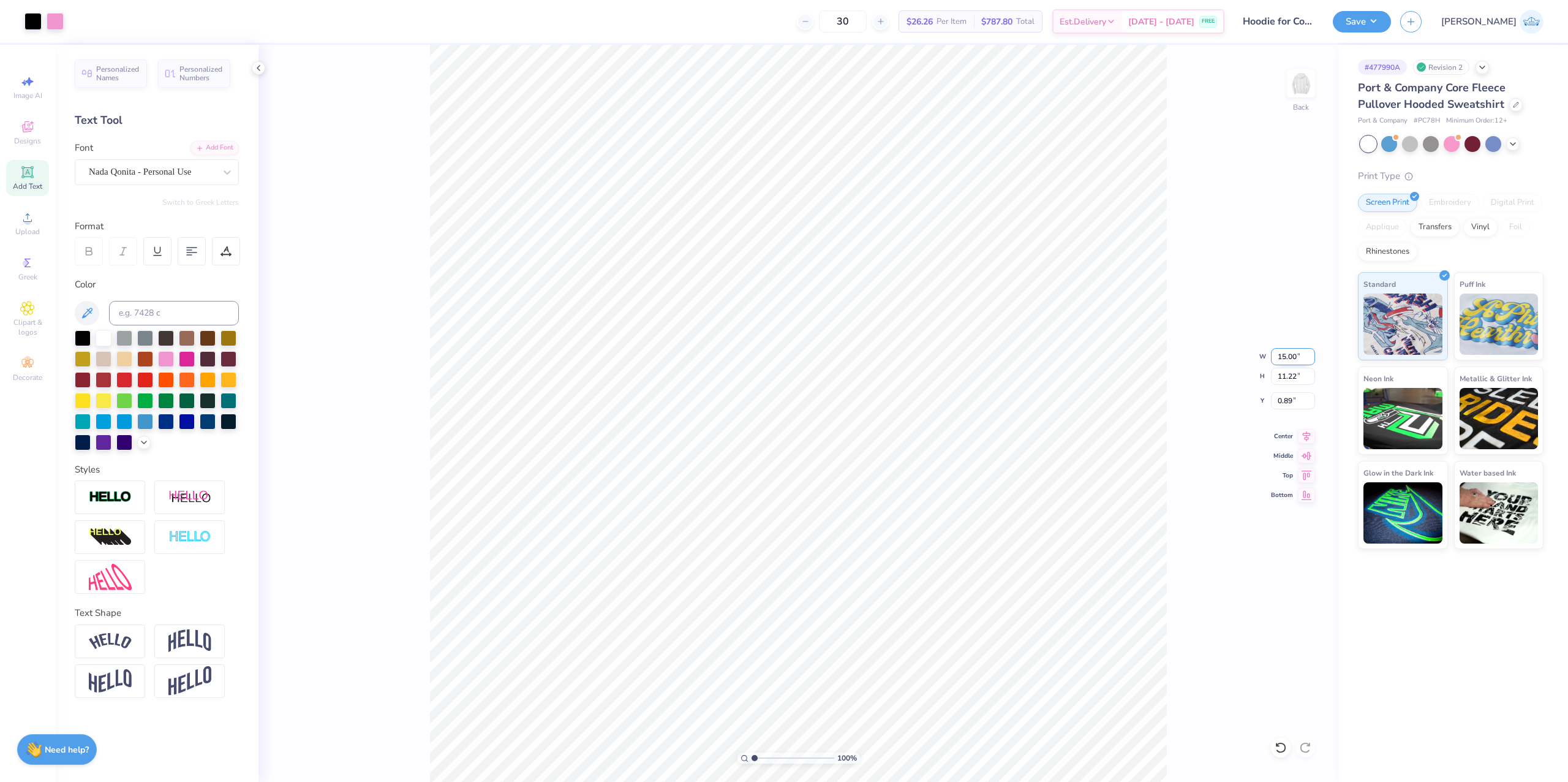
click at [1279, 353] on input "15.00" at bounding box center [1292, 357] width 44 height 17
type input "12.50"
type input "9.35"
click at [1291, 405] on input "1.82" at bounding box center [1292, 401] width 44 height 17
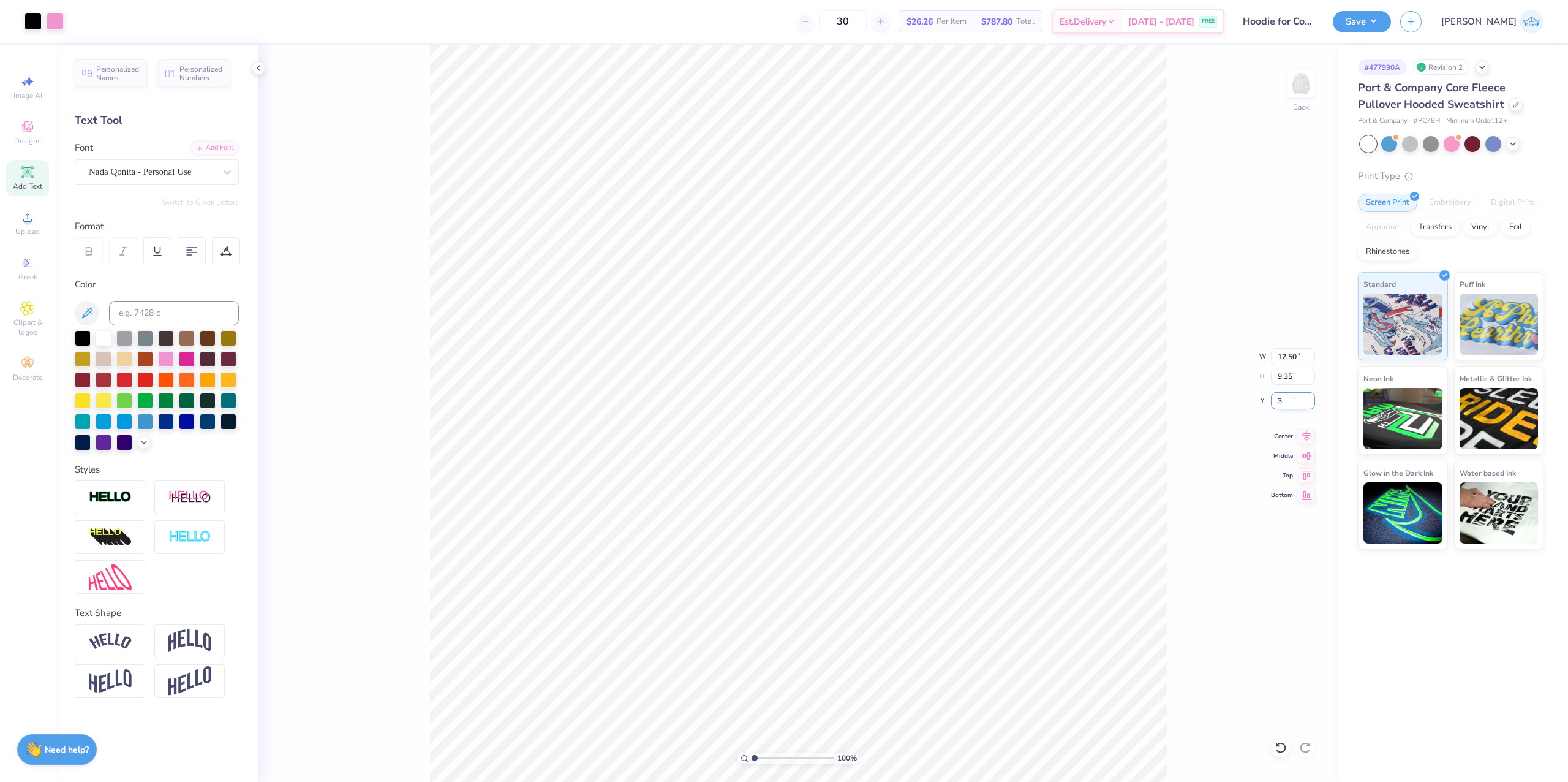
type input "3.00"
drag, startPoint x: 759, startPoint y: 760, endPoint x: 725, endPoint y: 759, distance: 34.0
click at [752, 759] on input "range" at bounding box center [793, 757] width 83 height 11
click at [1292, 430] on span "Center" at bounding box center [1281, 434] width 22 height 9
click at [777, 760] on input "range" at bounding box center [793, 757] width 83 height 11
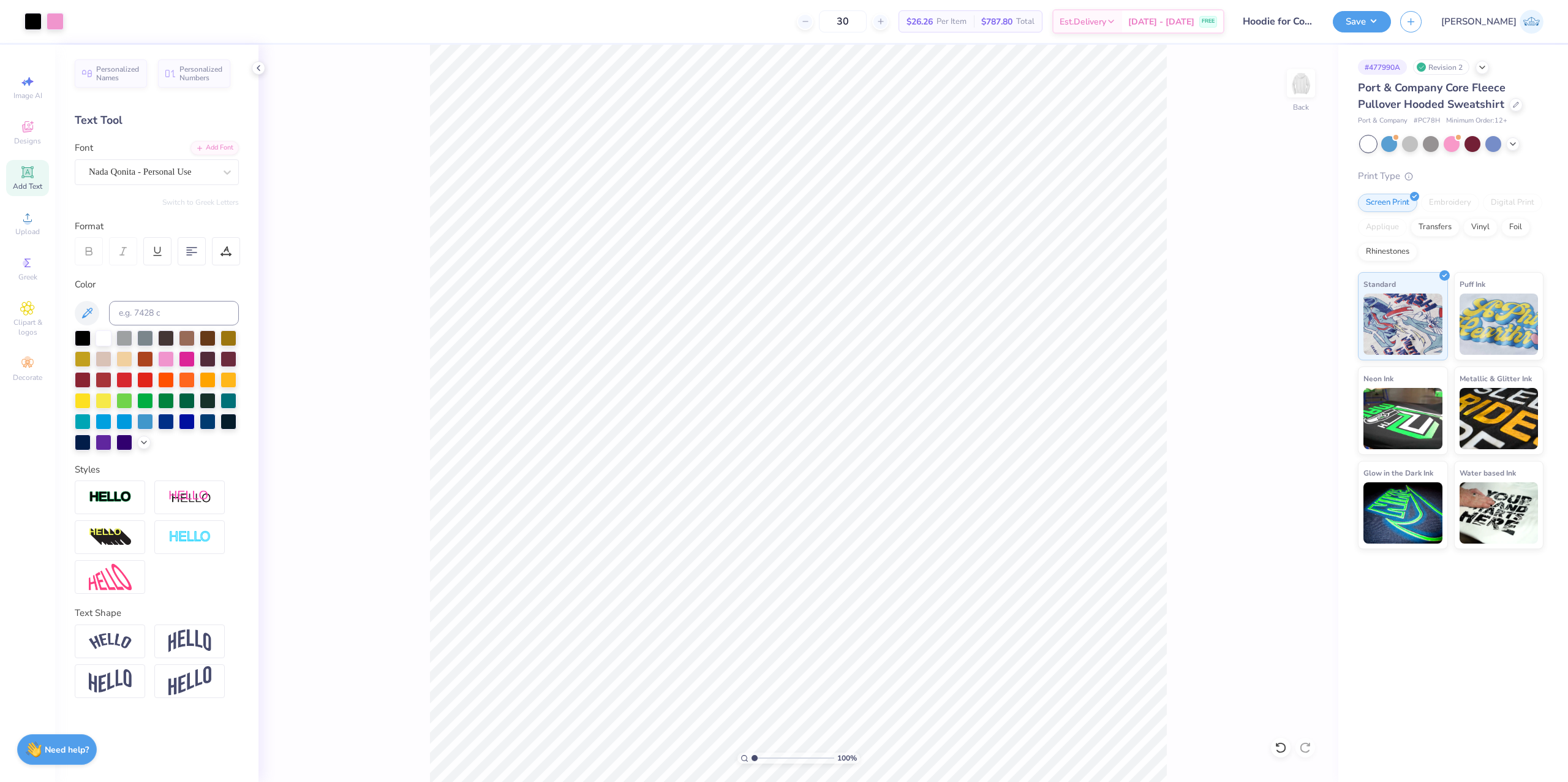
drag, startPoint x: 772, startPoint y: 756, endPoint x: 740, endPoint y: 761, distance: 32.4
type input "1"
click at [752, 761] on input "range" at bounding box center [793, 757] width 83 height 11
click at [1391, 30] on button "Save" at bounding box center [1362, 20] width 58 height 21
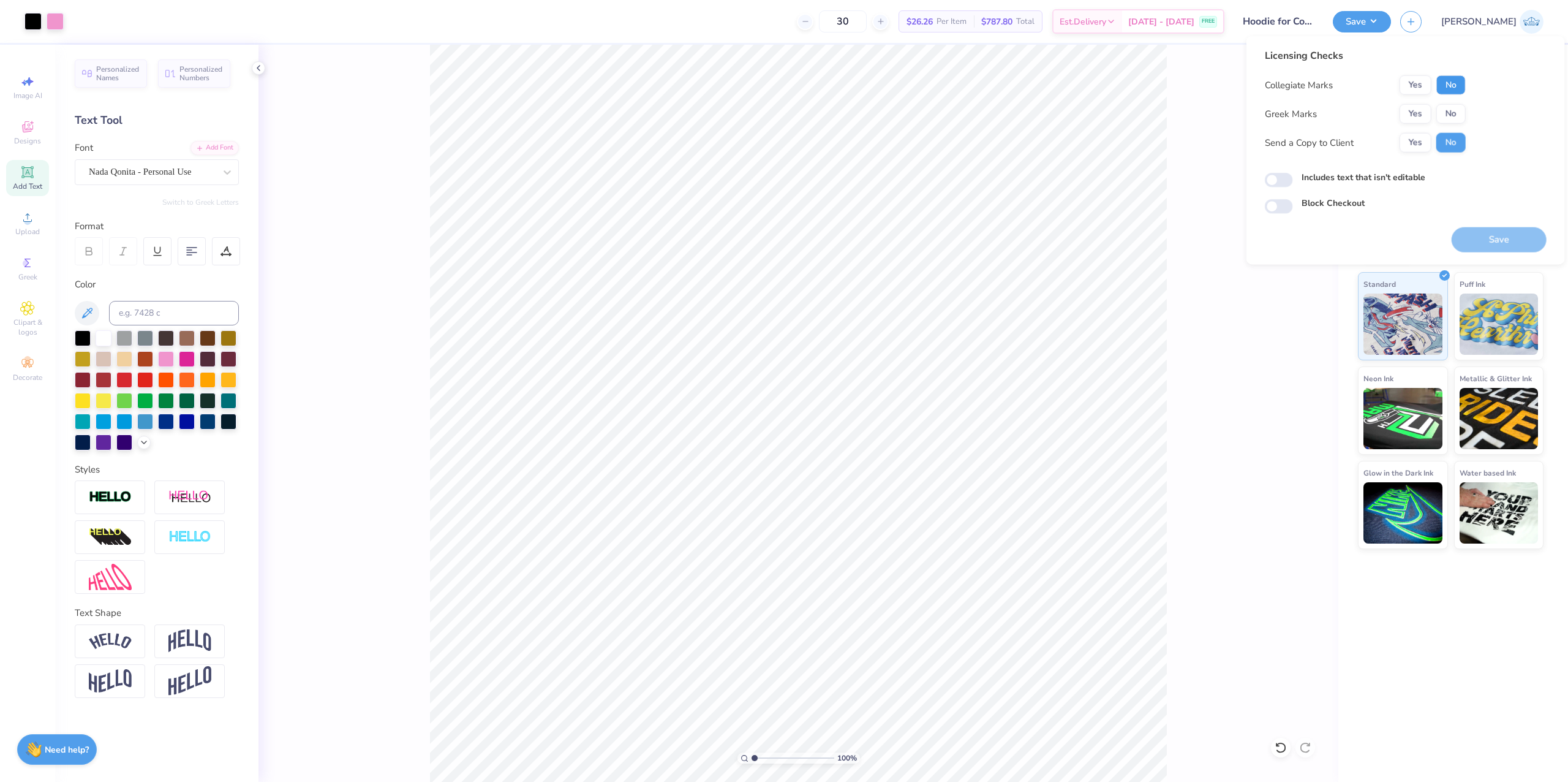
click at [1452, 80] on button "No" at bounding box center [1450, 85] width 29 height 19
click at [1455, 119] on button "No" at bounding box center [1450, 114] width 29 height 19
click at [1415, 135] on button "Yes" at bounding box center [1415, 143] width 32 height 19
click at [1482, 239] on button "Save" at bounding box center [1499, 240] width 94 height 25
